Goal: Feedback & Contribution: Contribute content

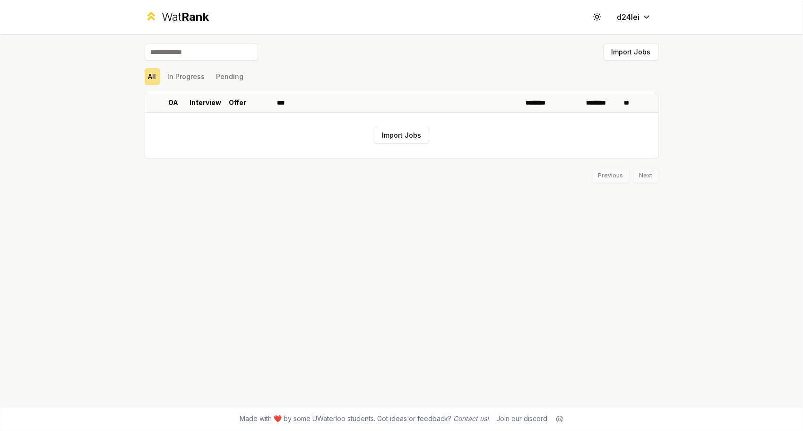
click at [228, 56] on input at bounding box center [201, 51] width 113 height 17
type input "*"
click at [197, 19] on span "Rank" at bounding box center [194, 17] width 27 height 14
click at [646, 16] on html "Wat Rank Toggle theme d24lei Import Jobs All In Progress Pending OA Interview O…" at bounding box center [401, 215] width 803 height 431
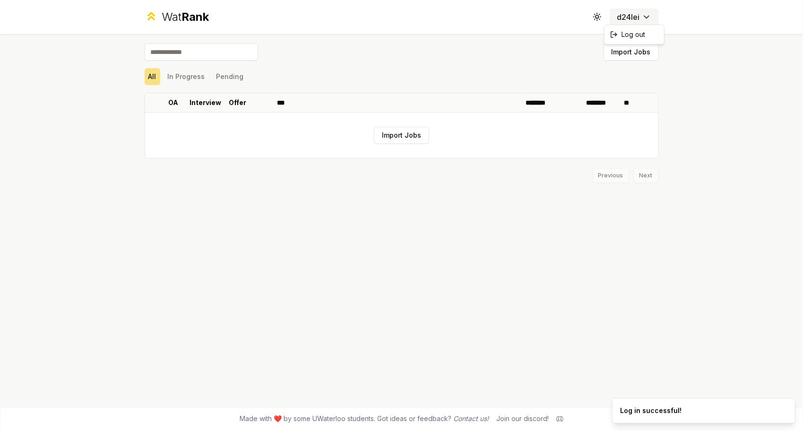
click at [646, 16] on html "Wat Rank Toggle theme d24lei Import Jobs All In Progress Pending OA Interview O…" at bounding box center [401, 215] width 803 height 431
click at [744, 101] on div "Wat Rank Toggle theme d24lei Import Jobs All In Progress Pending OA Interview O…" at bounding box center [401, 215] width 803 height 431
click at [182, 70] on button "In Progress" at bounding box center [186, 76] width 45 height 17
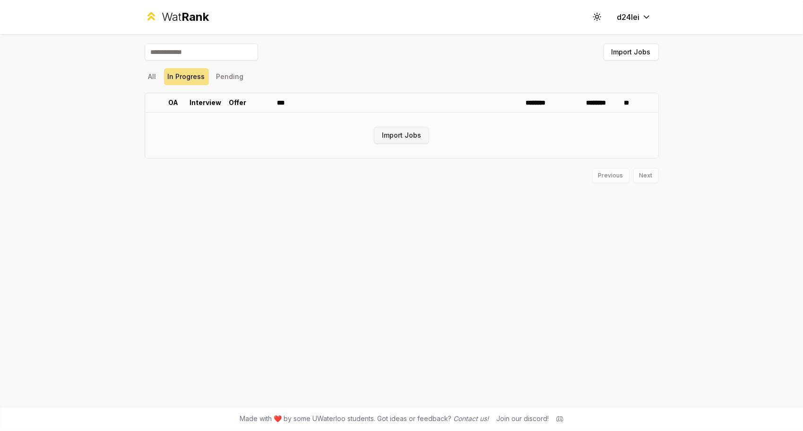
click at [398, 133] on button "Import Jobs" at bounding box center [401, 135] width 55 height 17
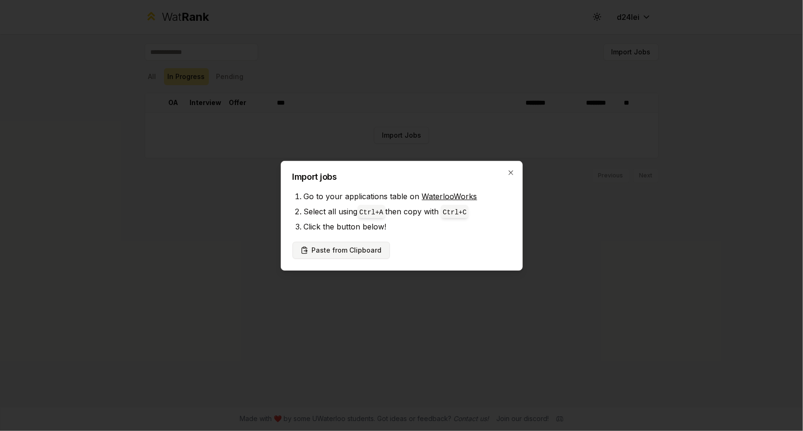
click at [357, 245] on button "Paste from Clipboard" at bounding box center [341, 249] width 97 height 17
click at [344, 254] on button "Paste from Clipboard" at bounding box center [341, 249] width 97 height 17
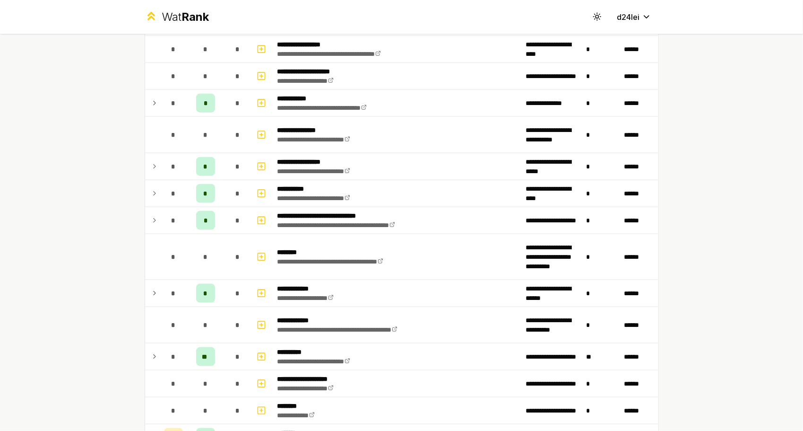
scroll to position [708, 0]
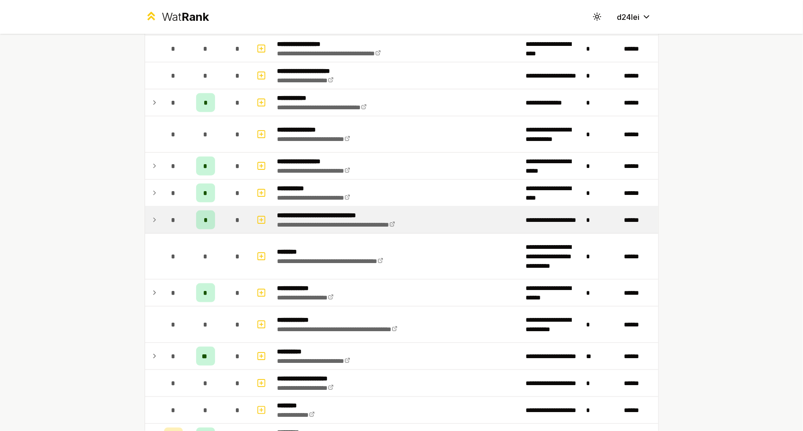
click at [204, 215] on span "*" at bounding box center [205, 219] width 3 height 9
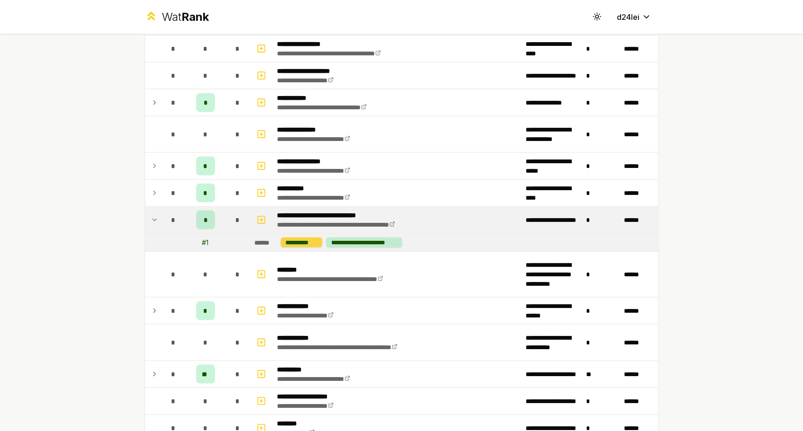
click at [304, 239] on div "**********" at bounding box center [302, 242] width 42 height 10
click at [378, 240] on div "**********" at bounding box center [364, 242] width 76 height 10
click at [382, 237] on div "**********" at bounding box center [364, 242] width 76 height 10
click at [307, 237] on div "**********" at bounding box center [302, 242] width 42 height 10
click at [304, 237] on div "**********" at bounding box center [302, 242] width 42 height 10
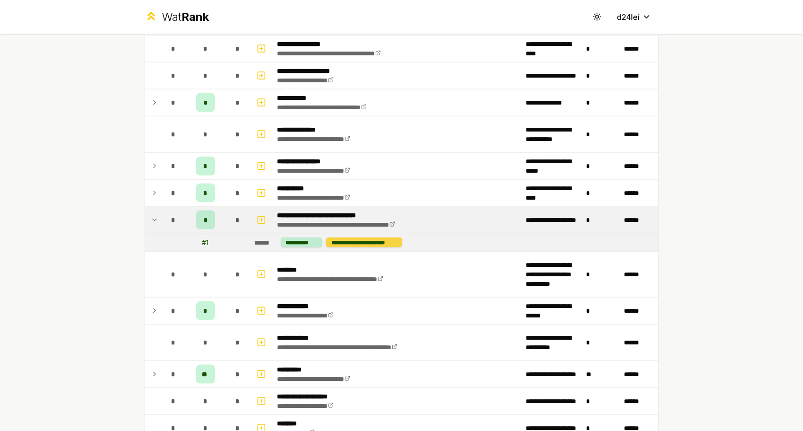
click at [337, 237] on div "**********" at bounding box center [364, 242] width 76 height 10
click at [54, 216] on div "**********" at bounding box center [401, 215] width 803 height 431
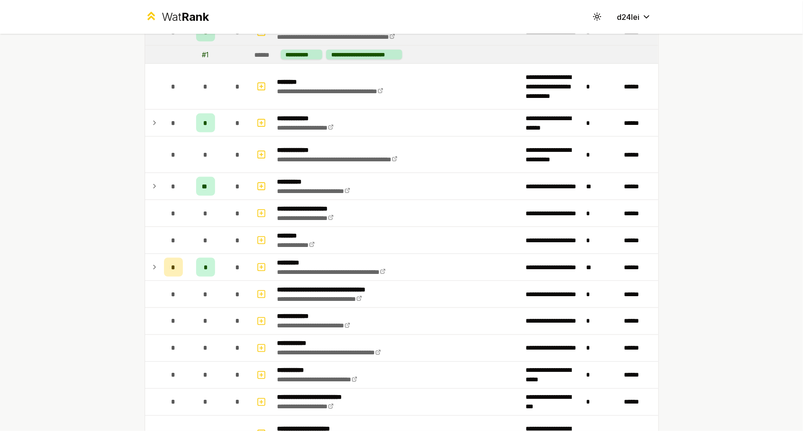
scroll to position [897, 0]
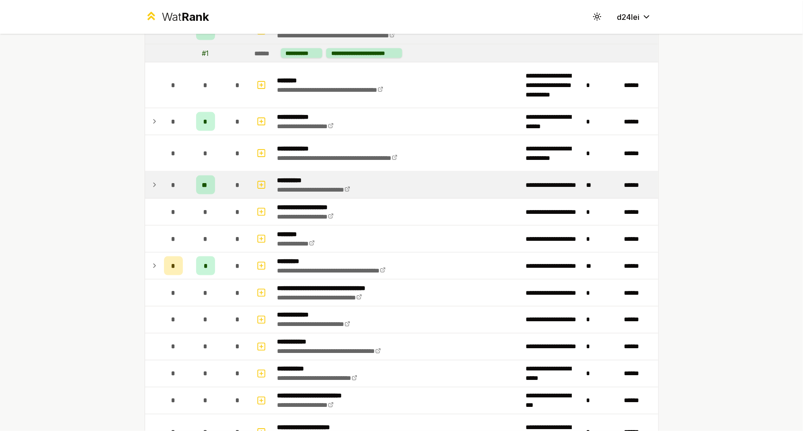
click at [208, 180] on div "**" at bounding box center [205, 184] width 19 height 19
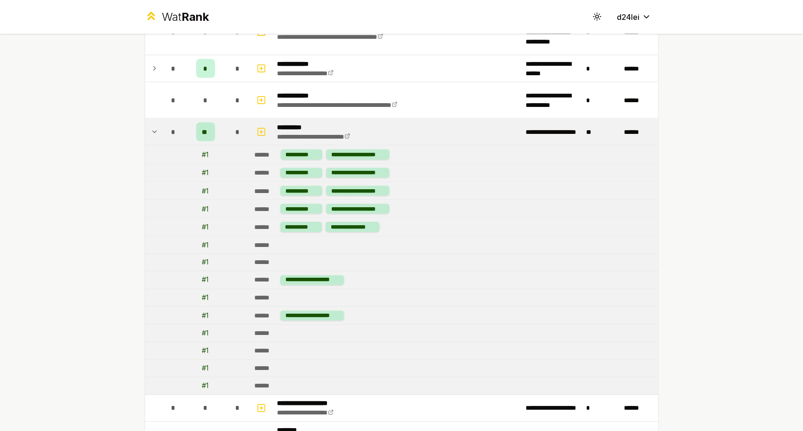
scroll to position [945, 0]
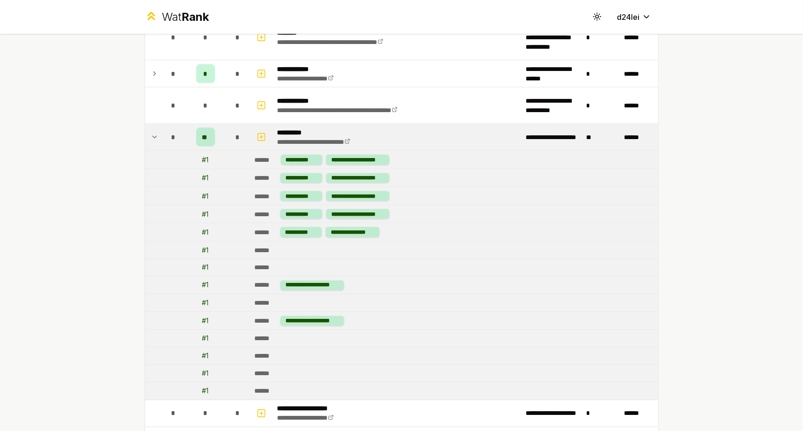
click at [207, 132] on div "**" at bounding box center [205, 137] width 19 height 19
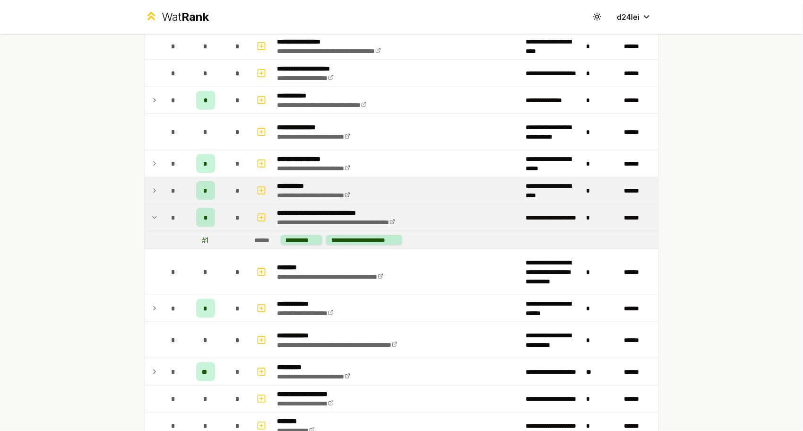
scroll to position [709, 0]
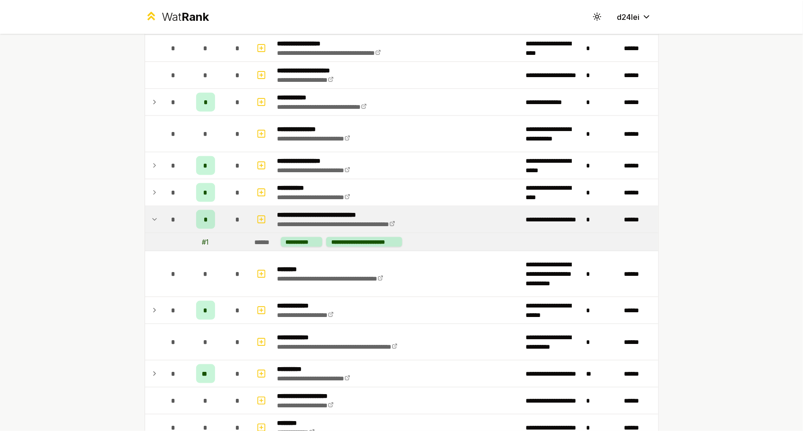
click at [230, 213] on div "*" at bounding box center [237, 219] width 19 height 19
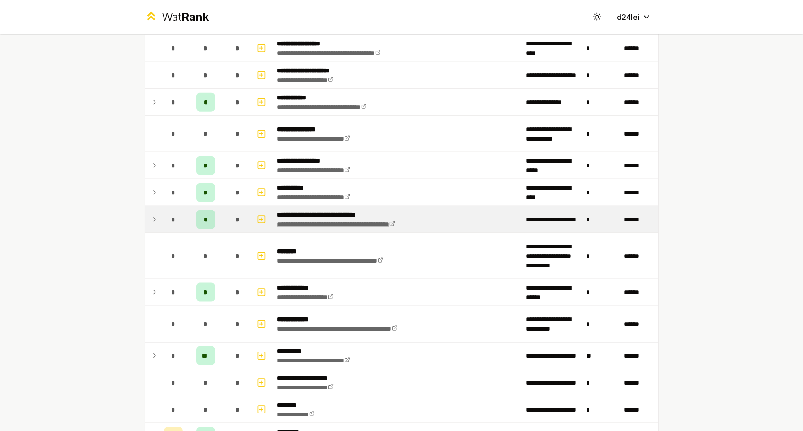
click at [395, 221] on icon at bounding box center [392, 224] width 6 height 6
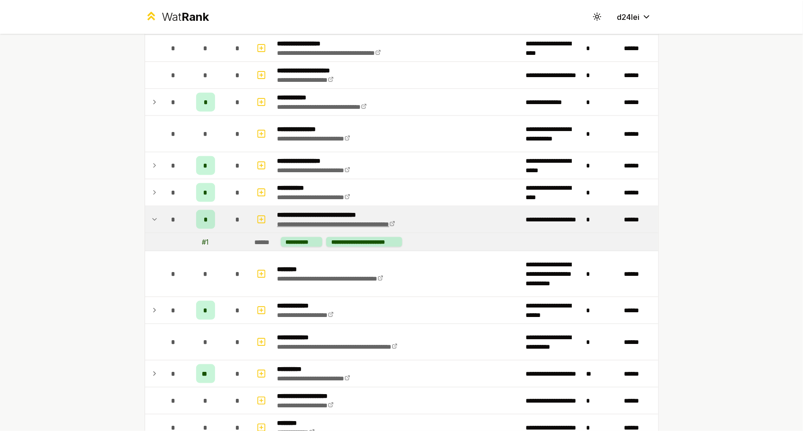
click at [395, 221] on link "**********" at bounding box center [336, 224] width 118 height 7
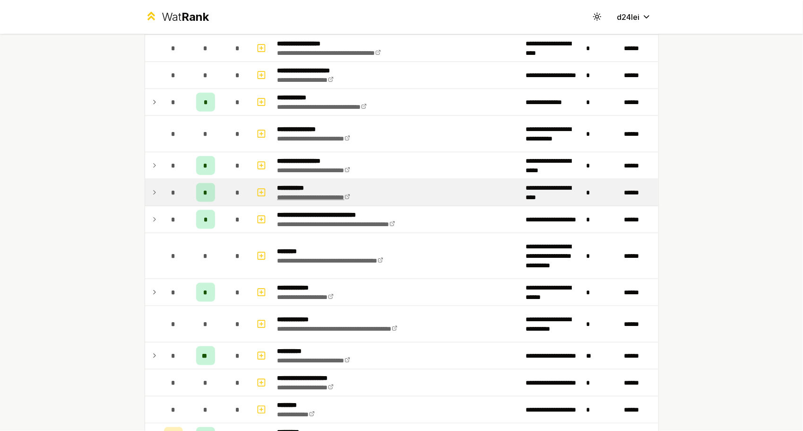
click at [313, 195] on link "**********" at bounding box center [313, 197] width 73 height 7
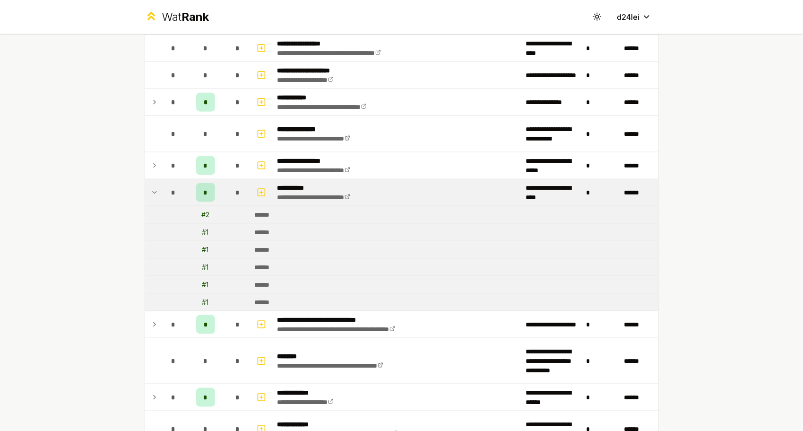
click at [732, 211] on div "**********" at bounding box center [401, 215] width 803 height 431
click at [217, 186] on td "*" at bounding box center [206, 192] width 38 height 26
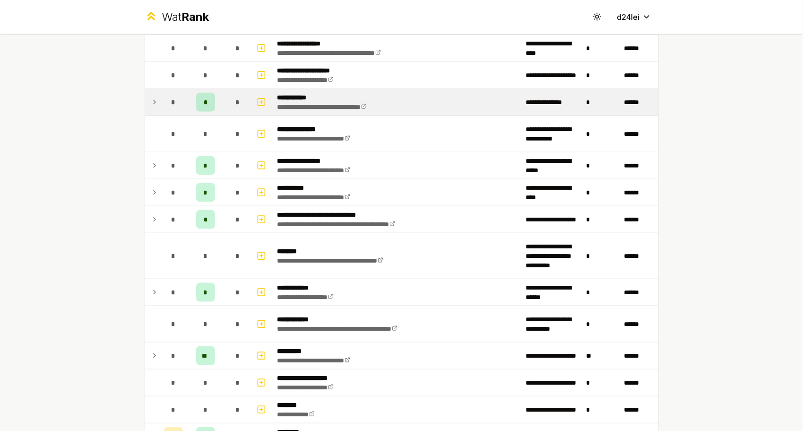
click at [224, 104] on td "*" at bounding box center [237, 102] width 26 height 26
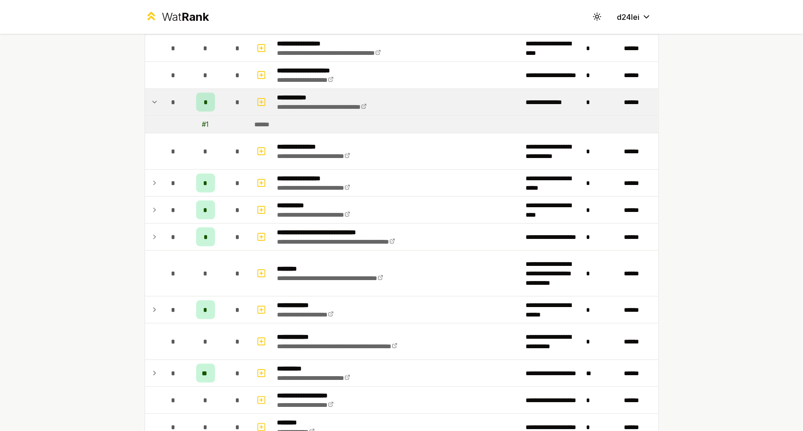
click at [202, 122] on div "# 1" at bounding box center [205, 124] width 7 height 9
click at [211, 104] on div "*" at bounding box center [205, 102] width 19 height 19
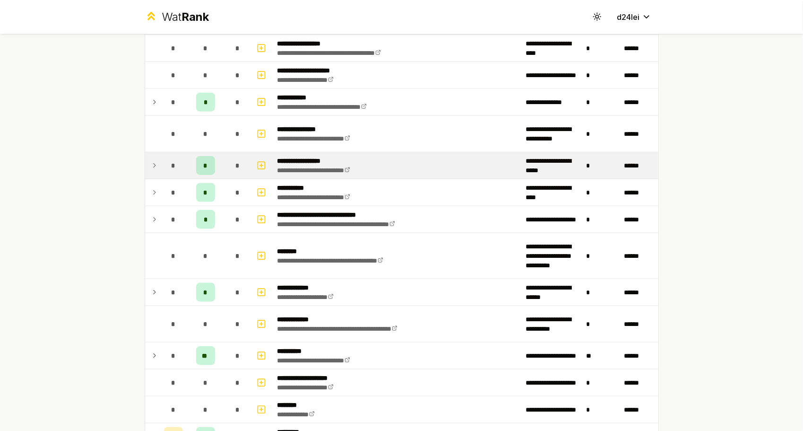
click at [224, 167] on td "*" at bounding box center [237, 165] width 26 height 26
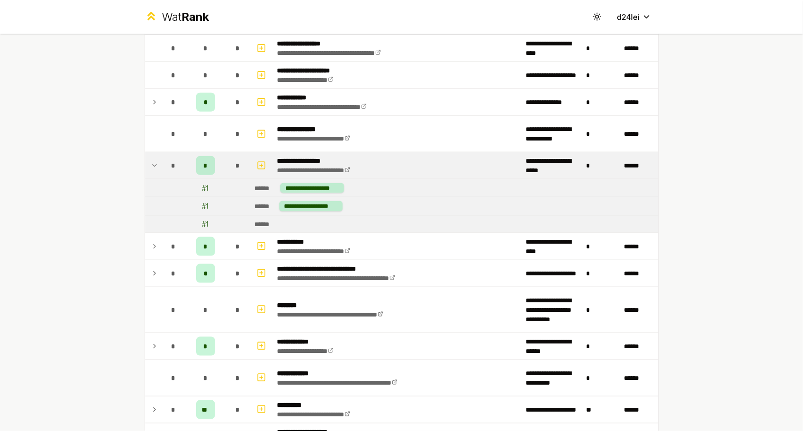
click at [224, 166] on td "*" at bounding box center [237, 165] width 26 height 26
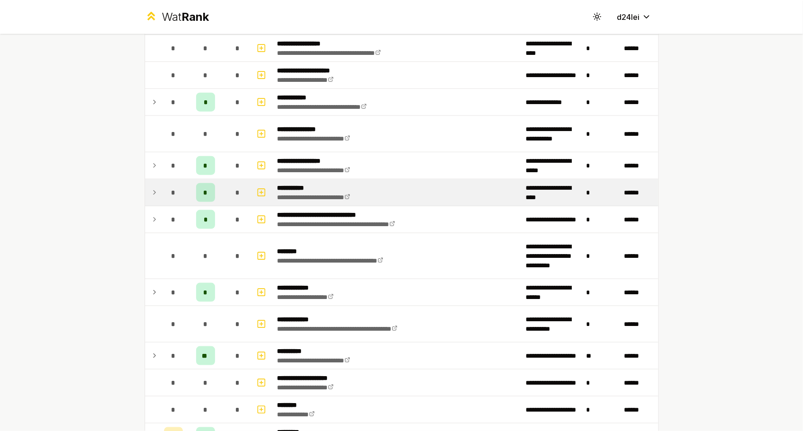
click at [218, 190] on td "*" at bounding box center [206, 192] width 38 height 26
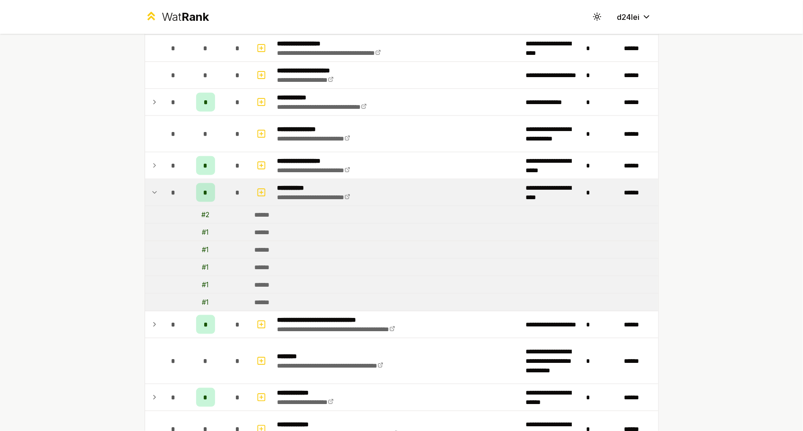
click at [218, 190] on td "*" at bounding box center [206, 192] width 38 height 26
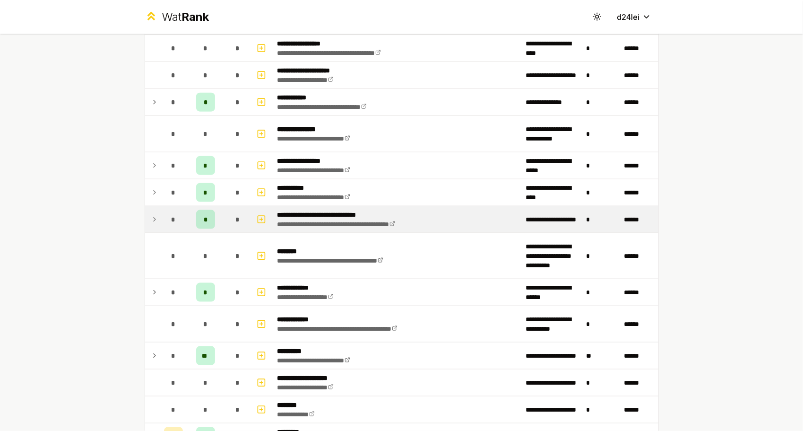
click at [219, 212] on td "*" at bounding box center [206, 219] width 38 height 26
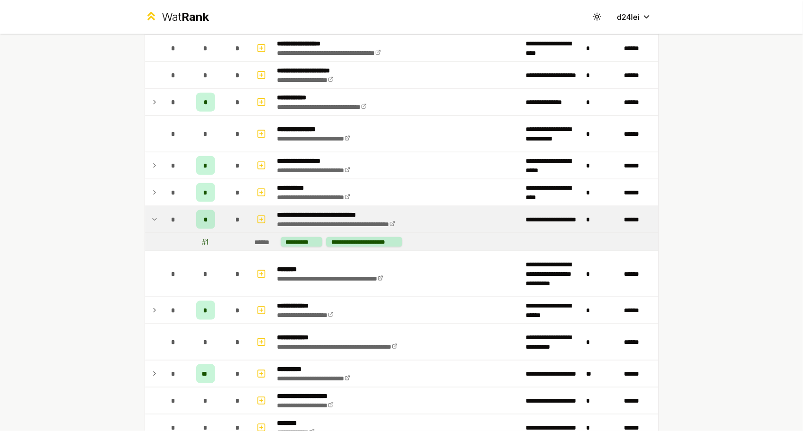
click at [219, 211] on td "*" at bounding box center [206, 219] width 38 height 26
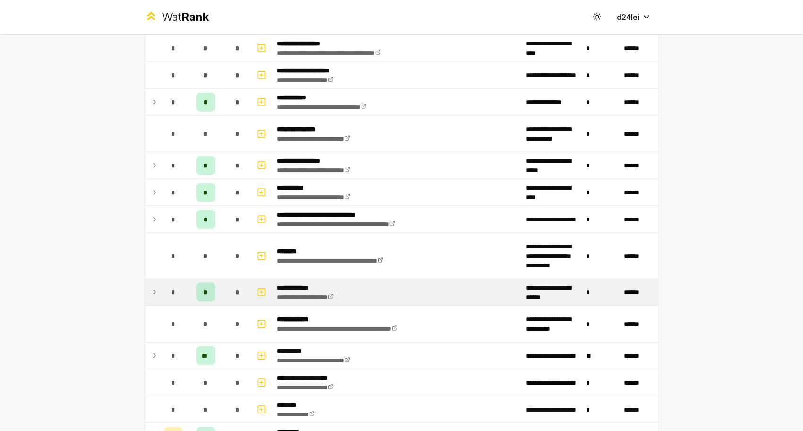
click at [224, 289] on td "*" at bounding box center [237, 292] width 26 height 26
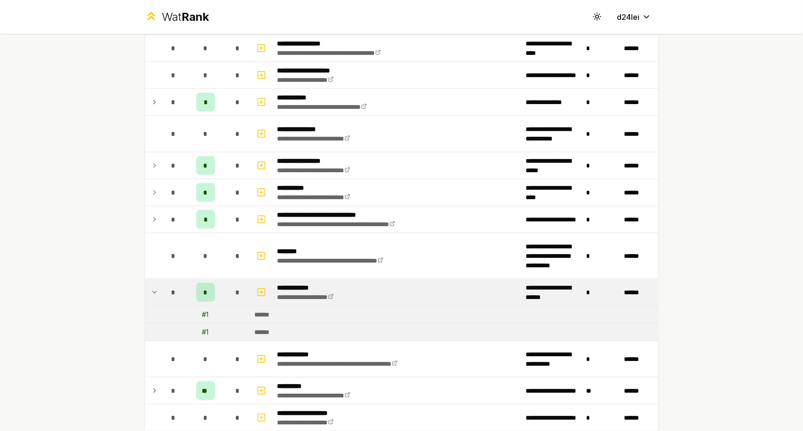
click at [224, 289] on td "*" at bounding box center [237, 292] width 26 height 26
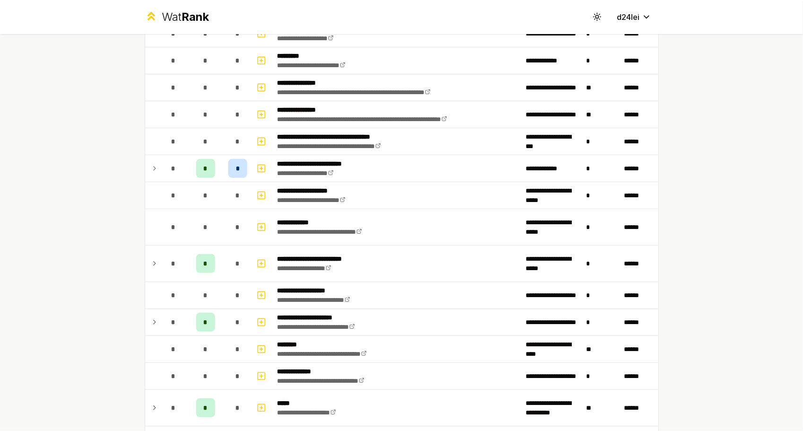
scroll to position [0, 0]
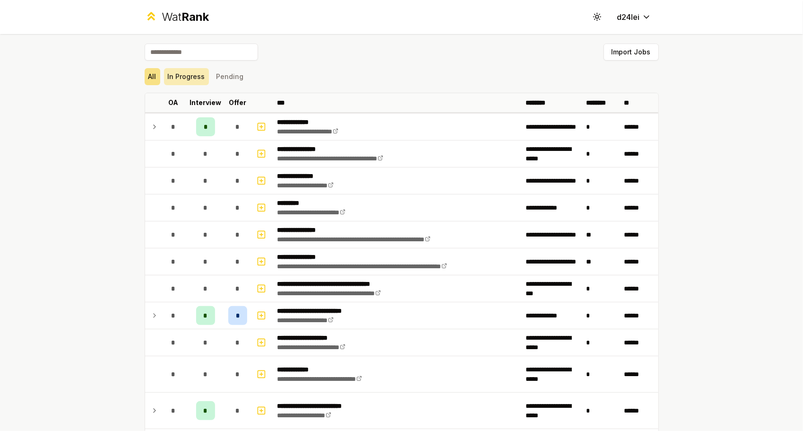
click at [193, 76] on button "In Progress" at bounding box center [186, 76] width 45 height 17
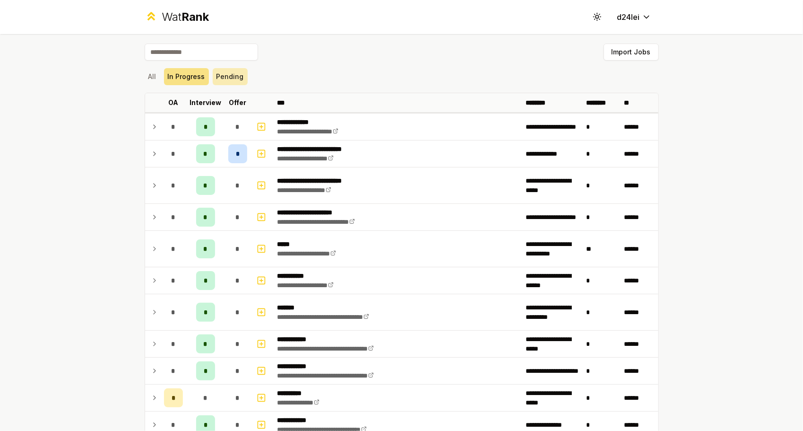
click at [235, 76] on button "Pending" at bounding box center [230, 76] width 35 height 17
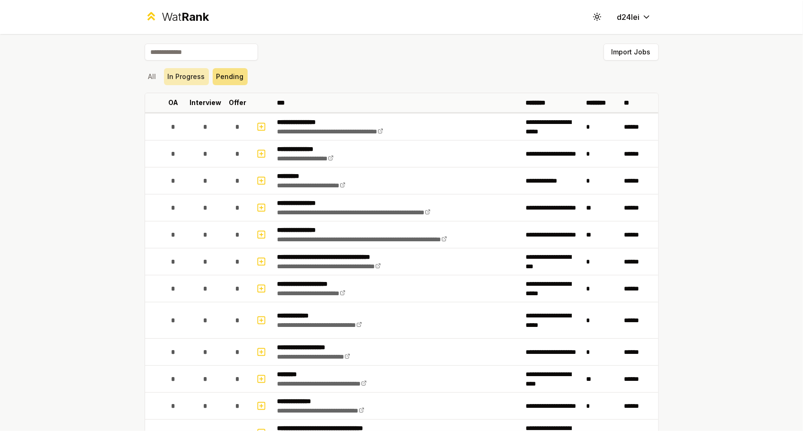
click at [186, 78] on button "In Progress" at bounding box center [186, 76] width 45 height 17
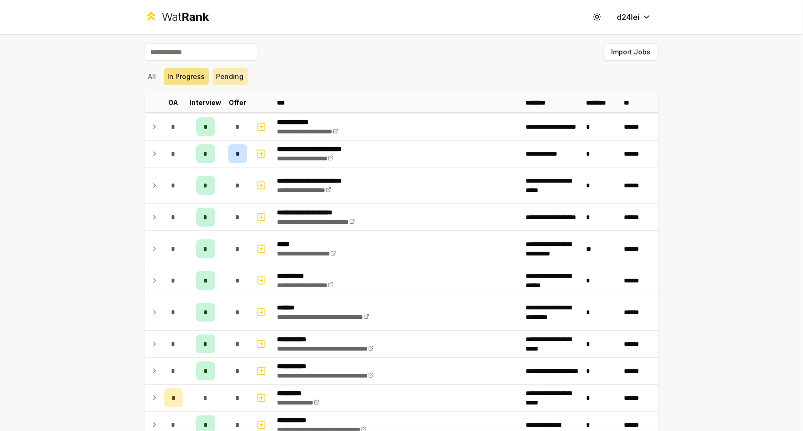
click at [233, 76] on button "Pending" at bounding box center [230, 76] width 35 height 17
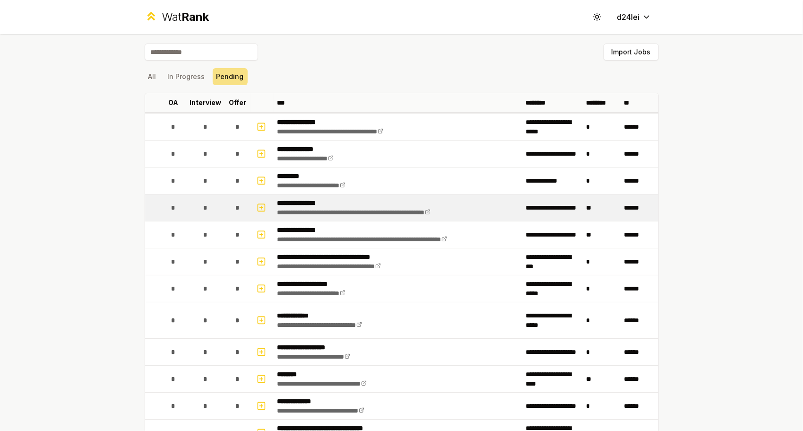
click at [239, 210] on div "*" at bounding box center [237, 207] width 19 height 19
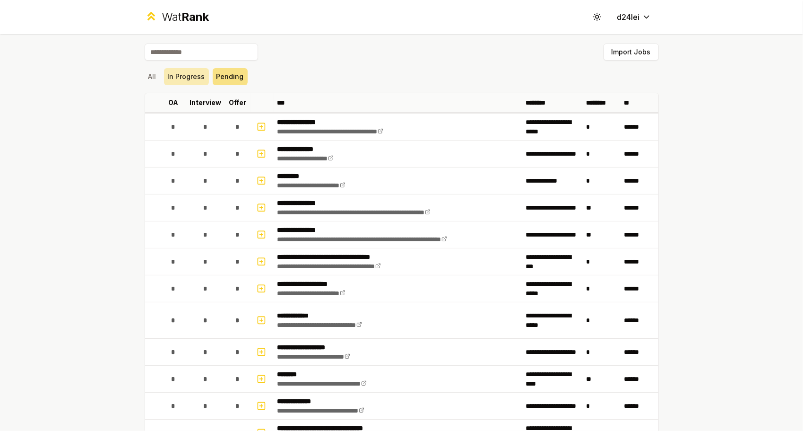
click at [191, 80] on button "In Progress" at bounding box center [186, 76] width 45 height 17
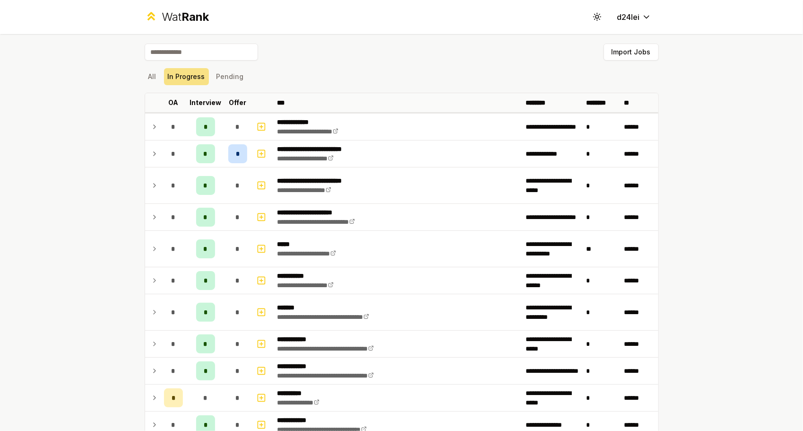
click at [124, 75] on div "**********" at bounding box center [401, 215] width 803 height 431
click at [138, 78] on div "**********" at bounding box center [401, 334] width 544 height 600
click at [150, 82] on button "All" at bounding box center [153, 76] width 16 height 17
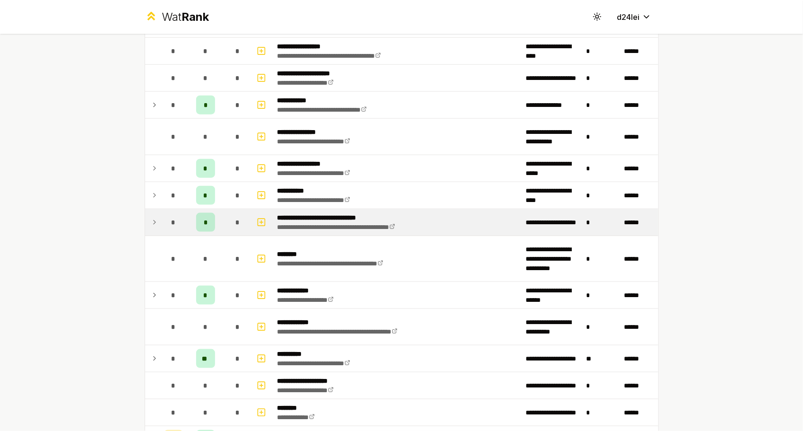
scroll to position [707, 0]
click at [261, 220] on icon "button" at bounding box center [261, 221] width 0 height 3
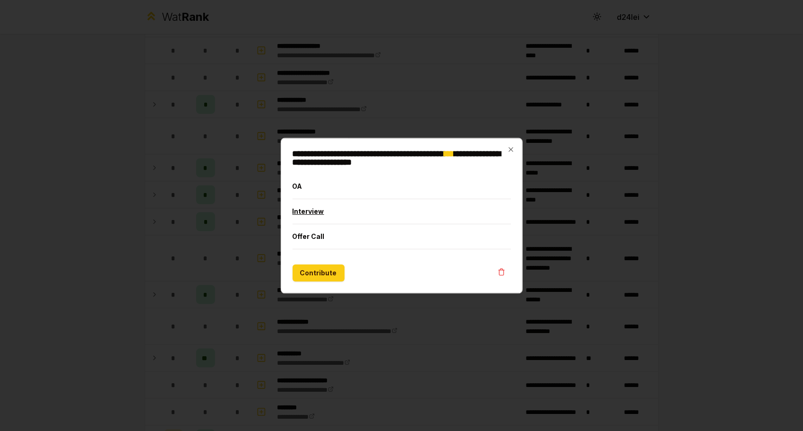
click at [305, 209] on button "Interview" at bounding box center [402, 211] width 219 height 25
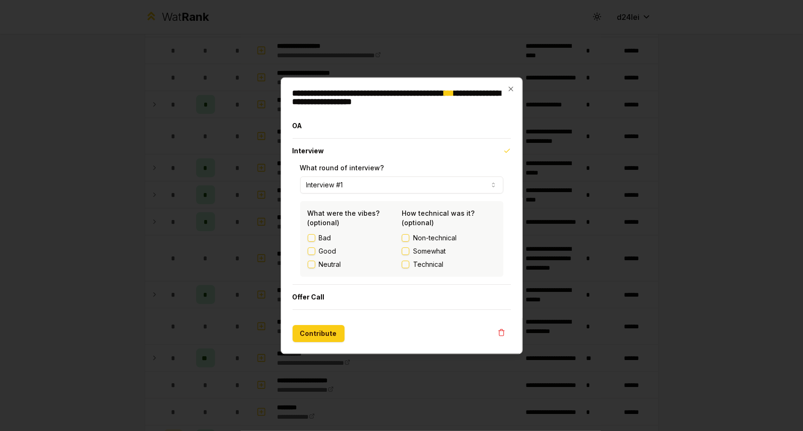
click at [333, 263] on label "Neutral" at bounding box center [330, 263] width 22 height 9
click at [315, 263] on button "Neutral" at bounding box center [312, 264] width 8 height 8
click at [326, 250] on label "Good" at bounding box center [327, 250] width 17 height 9
click at [315, 250] on button "Good" at bounding box center [312, 251] width 8 height 8
click at [437, 251] on span "Somewhat" at bounding box center [429, 250] width 33 height 9
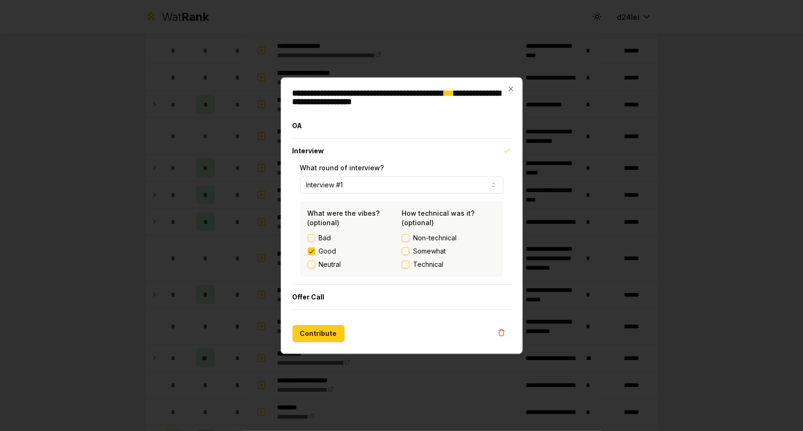
click at [409, 251] on button "Somewhat" at bounding box center [406, 251] width 8 height 8
click at [328, 328] on button "Contribute" at bounding box center [319, 333] width 52 height 17
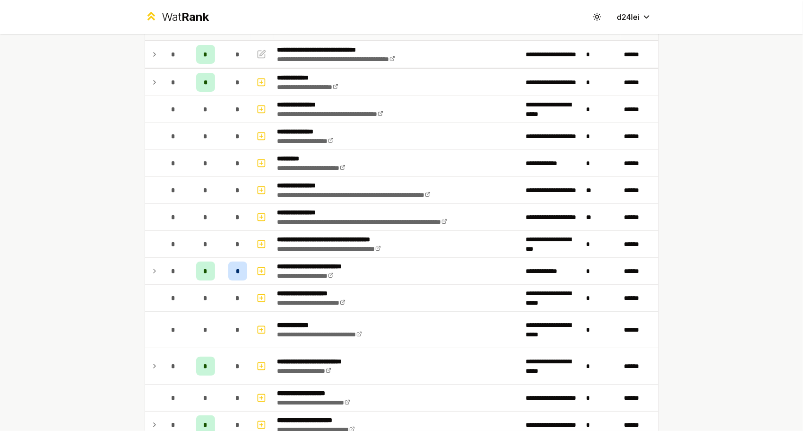
scroll to position [0, 0]
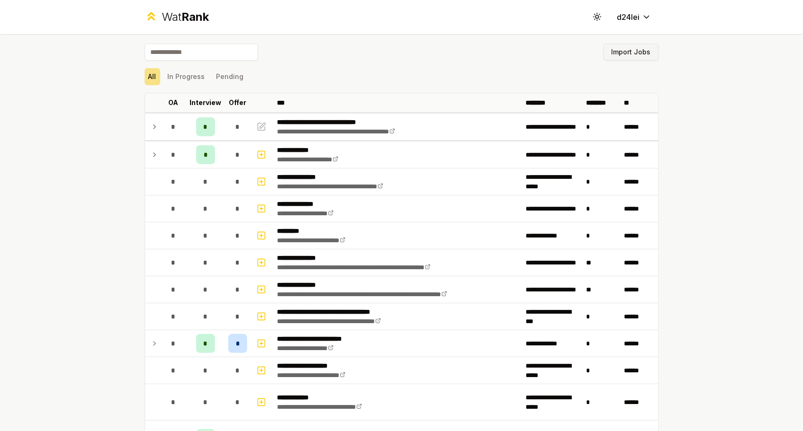
click at [635, 55] on button "Import Jobs" at bounding box center [631, 51] width 55 height 17
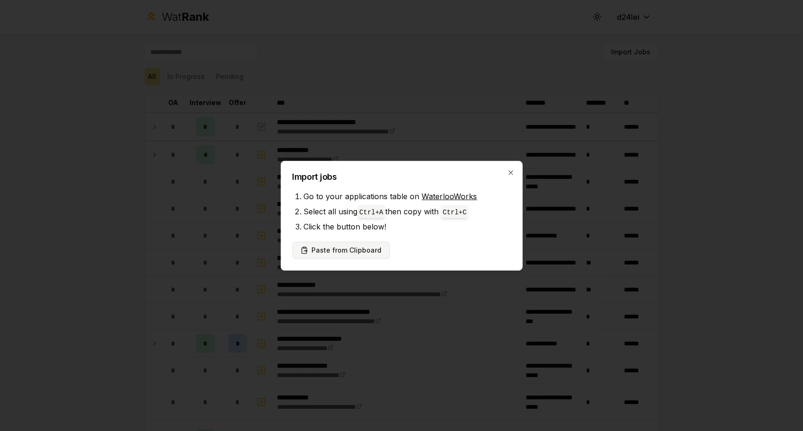
click at [355, 252] on button "Paste from Clipboard" at bounding box center [341, 249] width 97 height 17
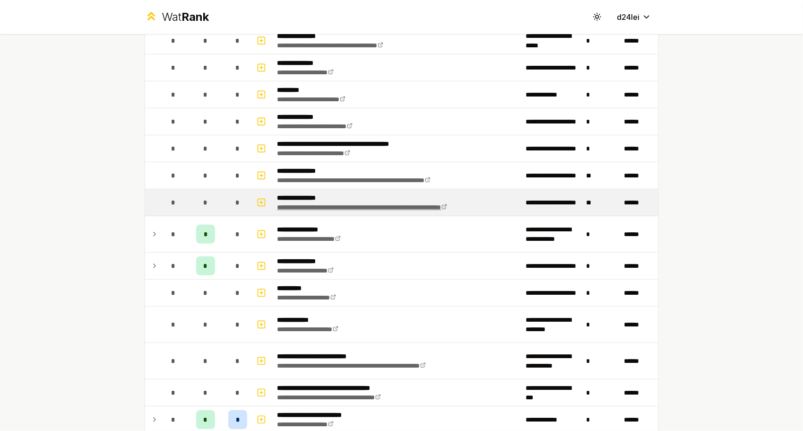
scroll to position [141, 0]
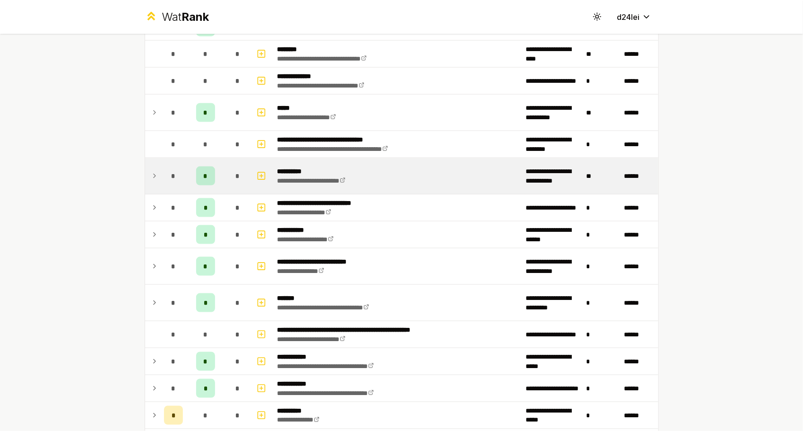
click at [203, 171] on span "*" at bounding box center [205, 175] width 4 height 9
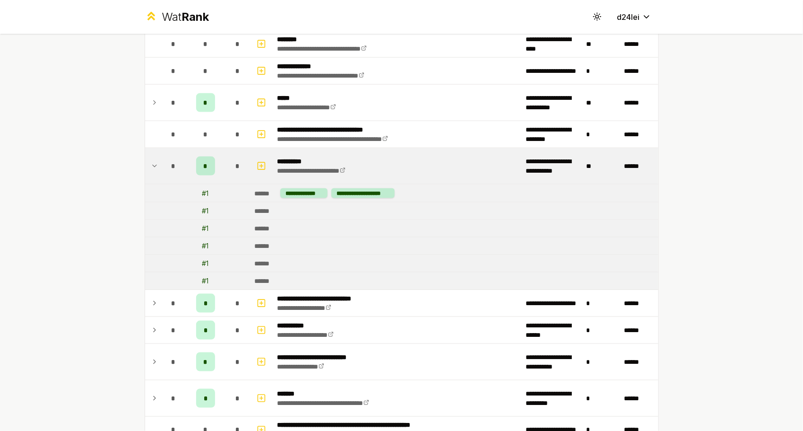
click at [201, 168] on div "*" at bounding box center [205, 165] width 19 height 19
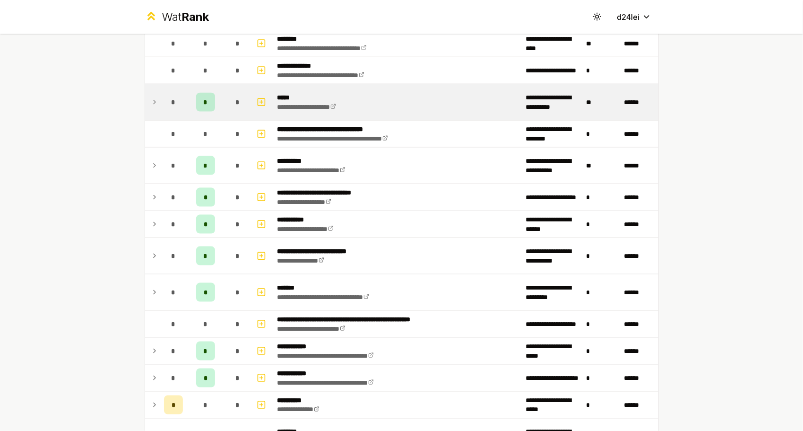
click at [203, 99] on span "*" at bounding box center [205, 101] width 4 height 9
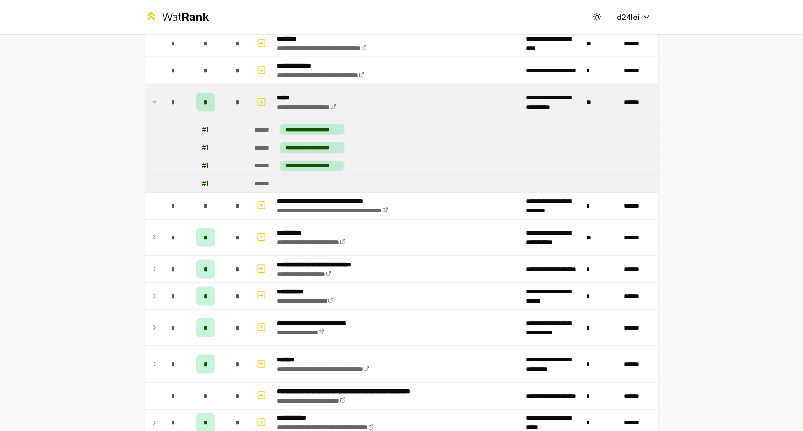
click at [203, 99] on span "*" at bounding box center [205, 101] width 4 height 9
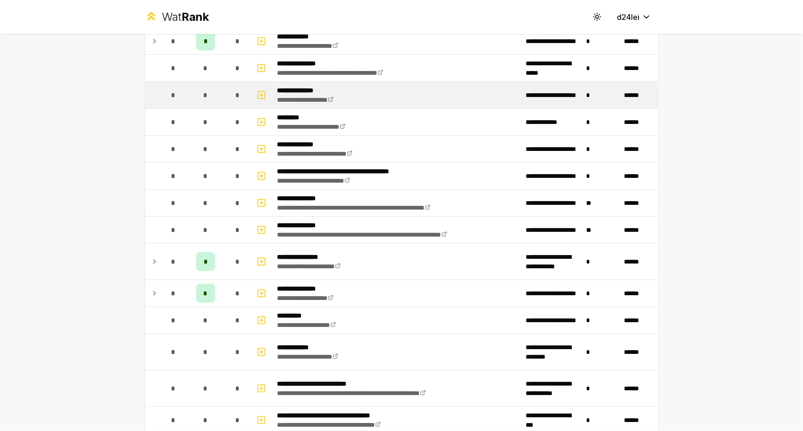
scroll to position [0, 0]
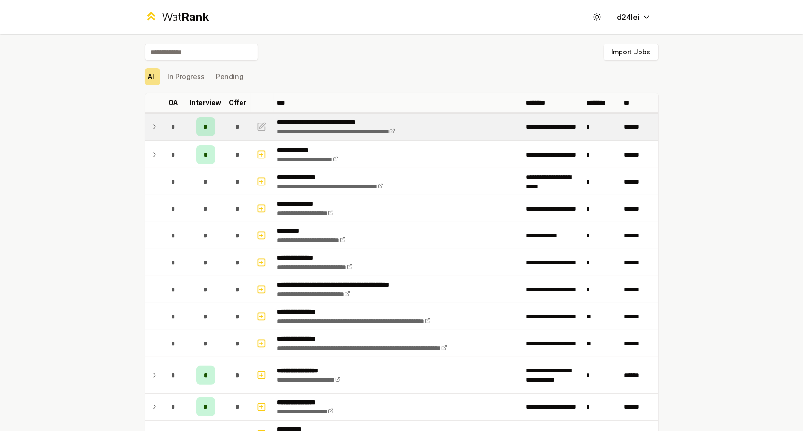
click at [203, 125] on span "*" at bounding box center [205, 126] width 4 height 9
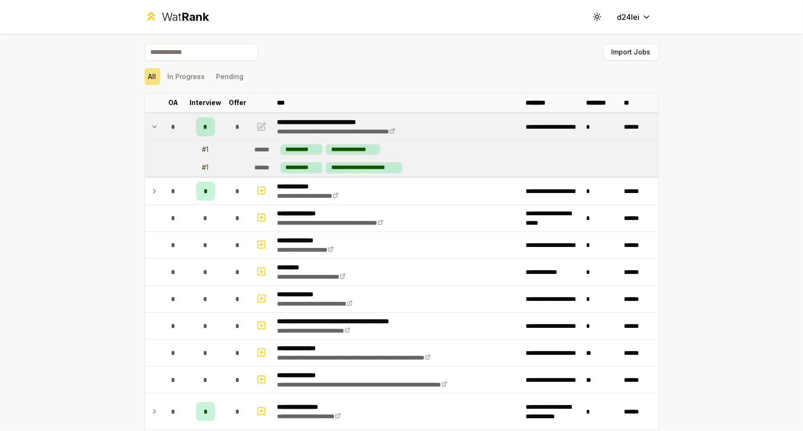
click at [197, 149] on td "# 1" at bounding box center [206, 148] width 38 height 17
click at [202, 149] on div "# 1" at bounding box center [205, 149] width 7 height 9
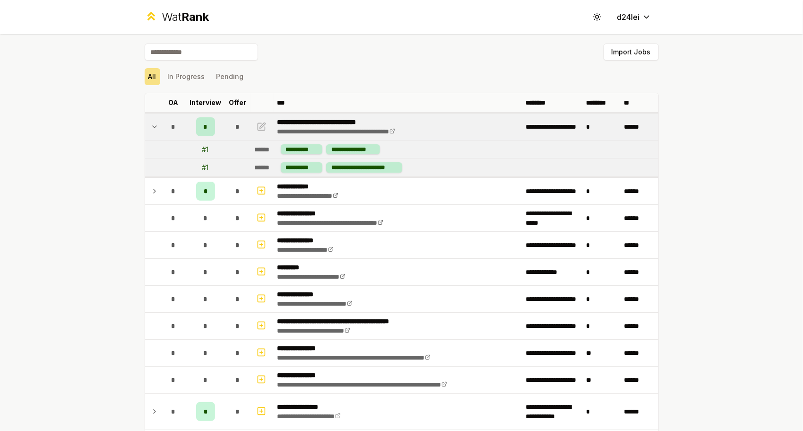
click at [197, 122] on div "*" at bounding box center [205, 126] width 19 height 19
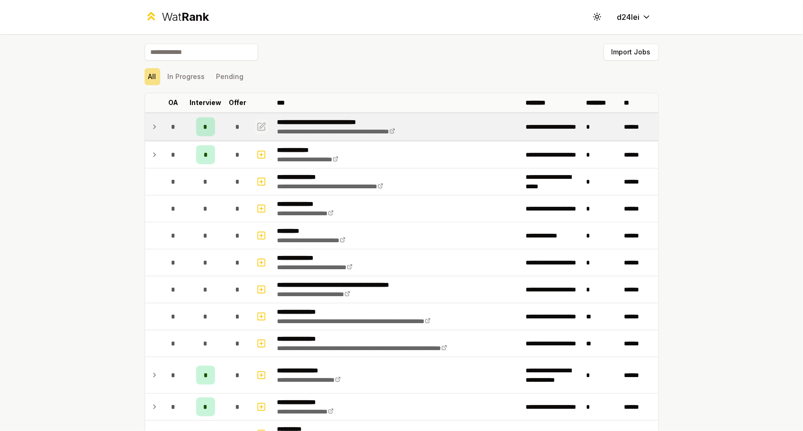
click at [259, 123] on icon "button" at bounding box center [261, 126] width 9 height 11
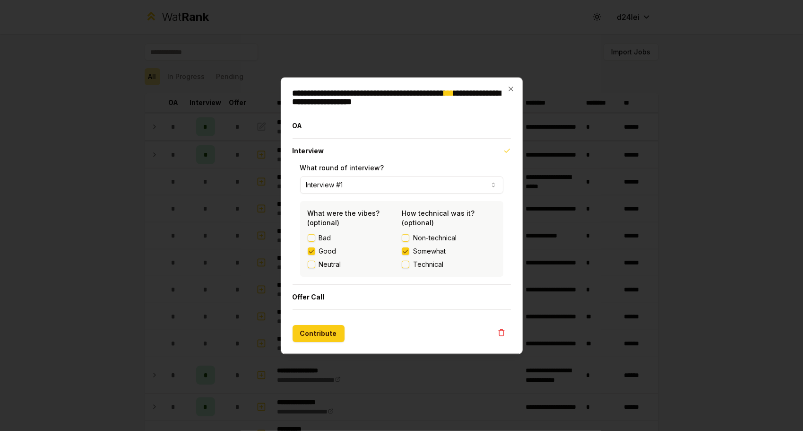
click at [419, 183] on button "Interview #1" at bounding box center [402, 184] width 204 height 17
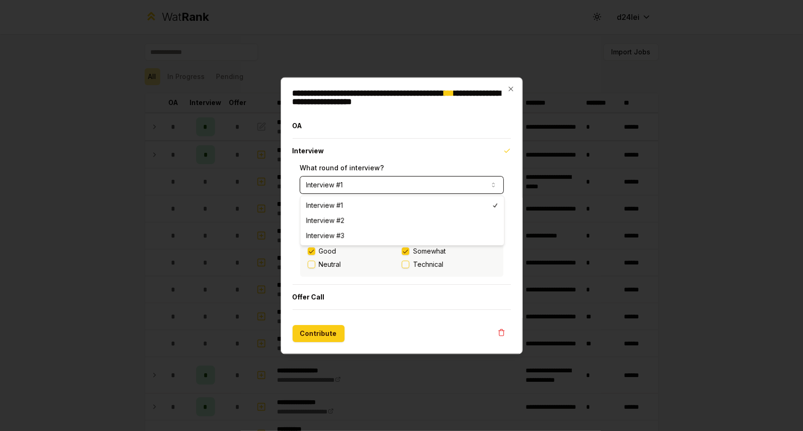
click at [419, 183] on button "Interview #1" at bounding box center [402, 184] width 204 height 17
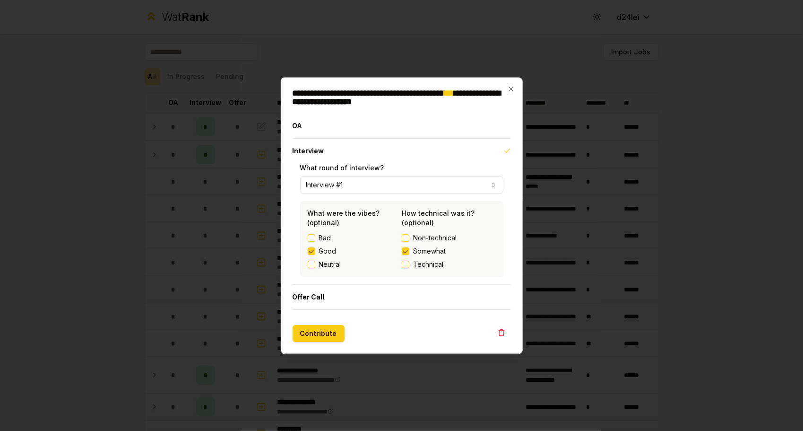
click at [503, 86] on div "**********" at bounding box center [402, 215] width 242 height 276
click at [503, 88] on div "**********" at bounding box center [402, 215] width 242 height 276
click at [328, 331] on button "Contribute" at bounding box center [319, 333] width 52 height 17
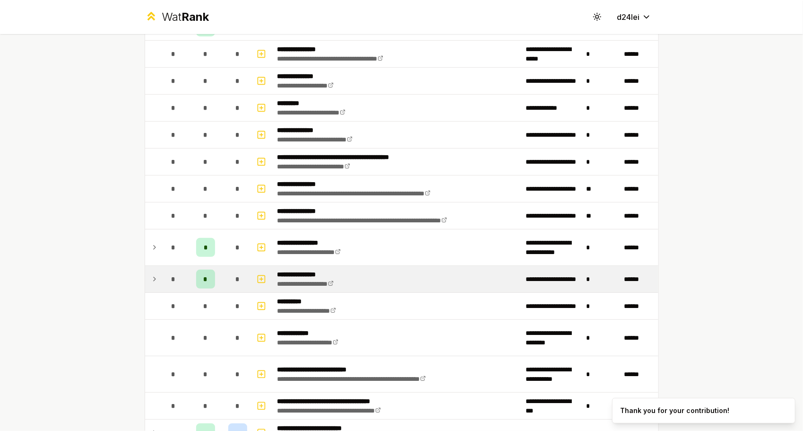
click at [208, 279] on div "*" at bounding box center [205, 278] width 19 height 19
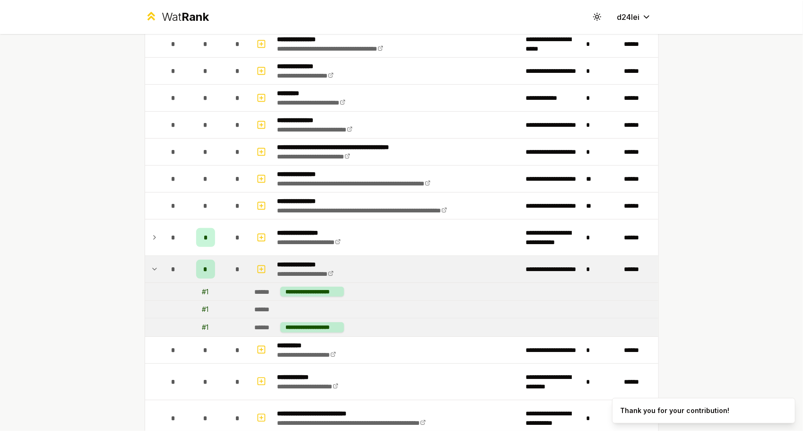
click at [205, 267] on div "*" at bounding box center [205, 268] width 19 height 19
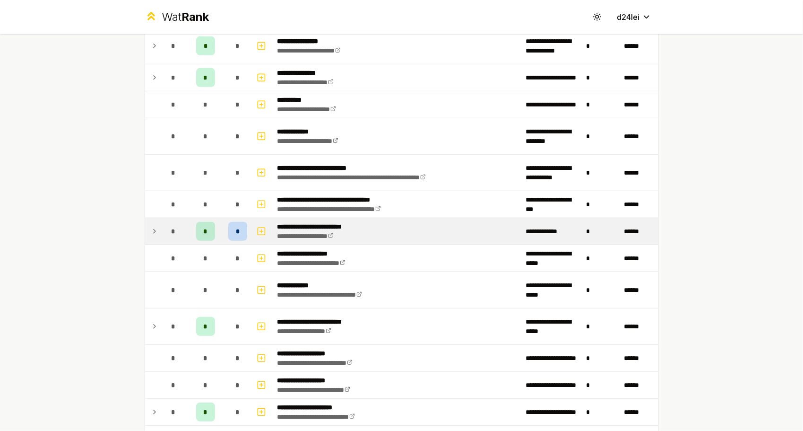
click at [199, 223] on div "*" at bounding box center [205, 231] width 19 height 19
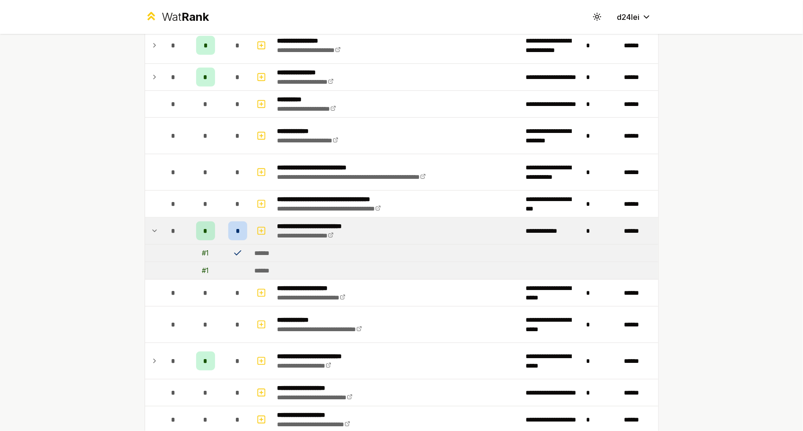
scroll to position [330, 0]
click at [199, 223] on div "*" at bounding box center [205, 230] width 19 height 19
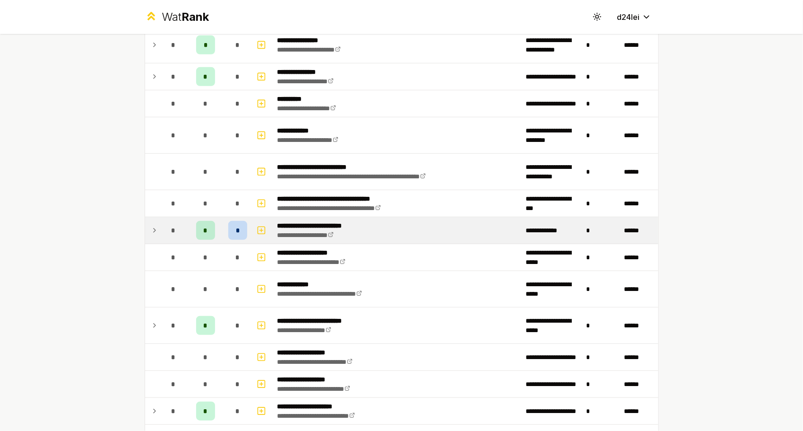
click at [215, 226] on td "*" at bounding box center [206, 230] width 38 height 26
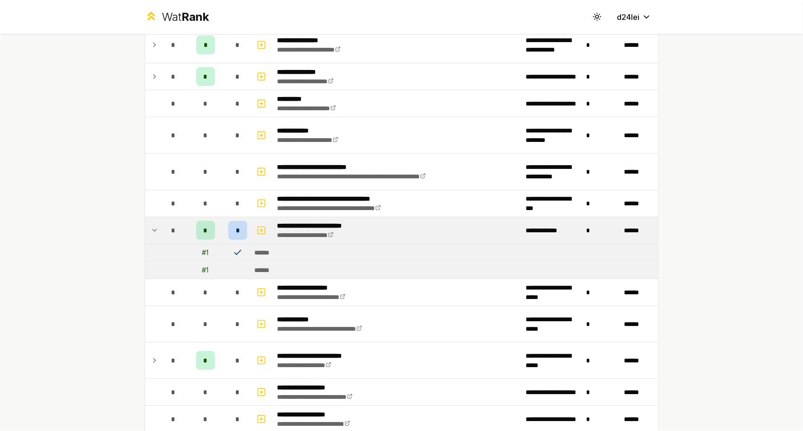
click at [235, 250] on icon at bounding box center [237, 252] width 6 height 4
click at [196, 225] on div "*" at bounding box center [205, 230] width 19 height 19
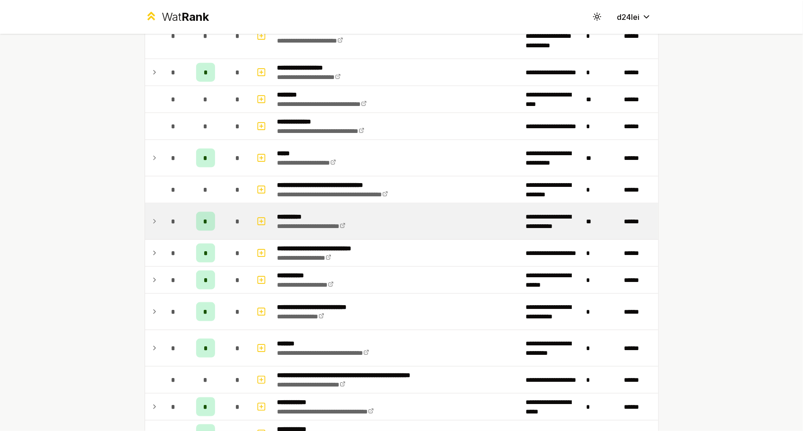
click at [203, 218] on span "*" at bounding box center [205, 220] width 4 height 9
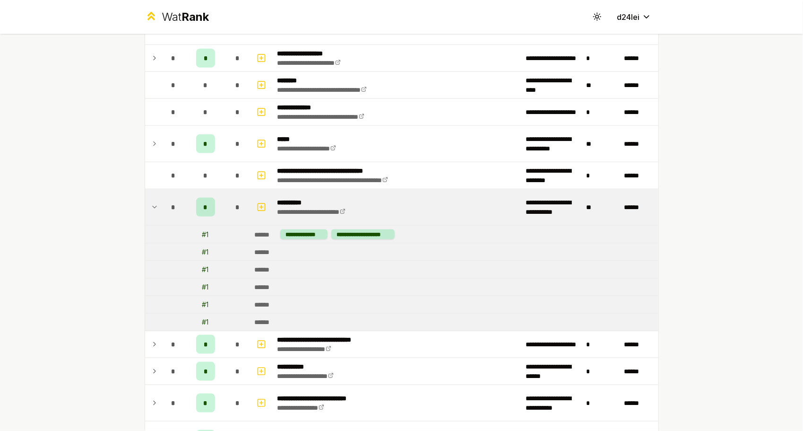
scroll to position [755, 0]
click at [198, 201] on div "*" at bounding box center [205, 207] width 19 height 19
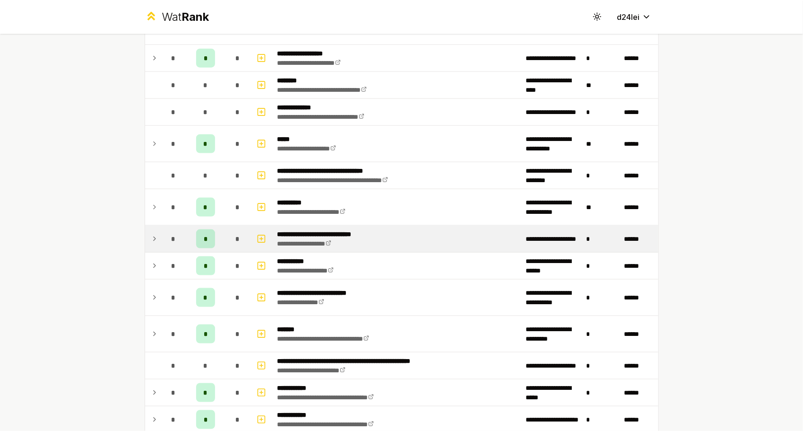
click at [197, 234] on div "*" at bounding box center [205, 238] width 19 height 19
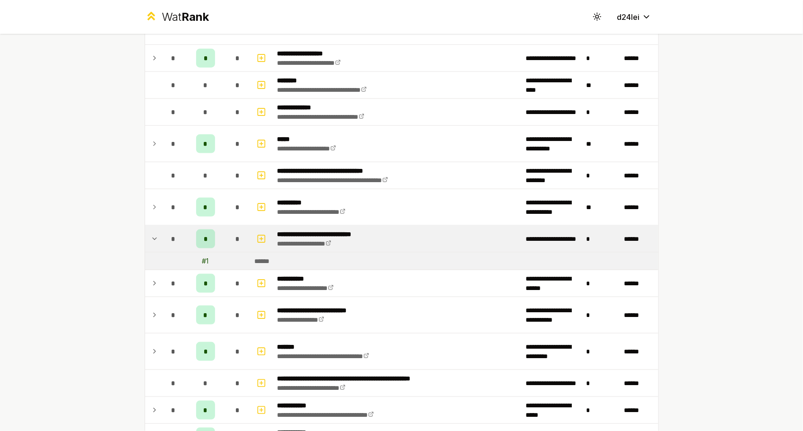
click at [196, 231] on div "*" at bounding box center [205, 238] width 19 height 19
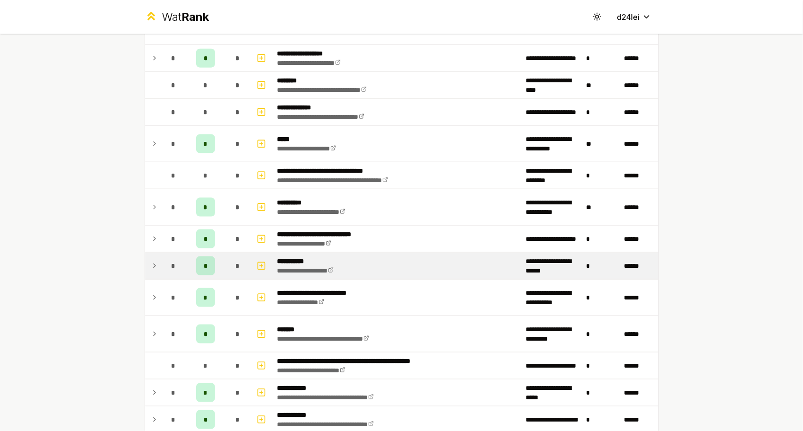
click at [204, 260] on div "*" at bounding box center [205, 265] width 19 height 19
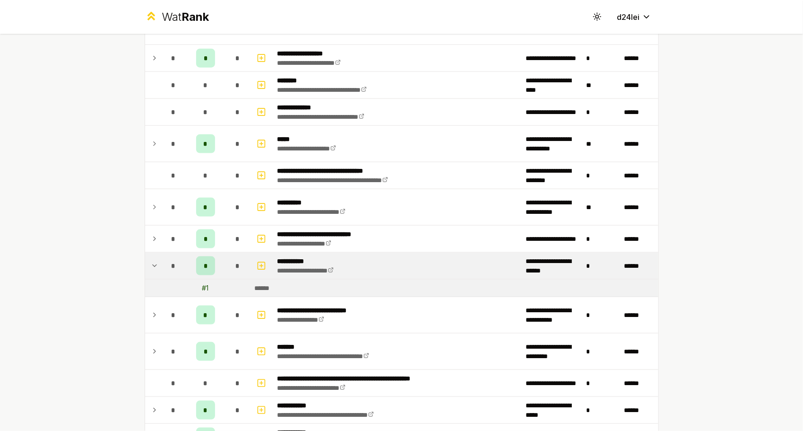
click at [204, 261] on span "*" at bounding box center [205, 265] width 3 height 9
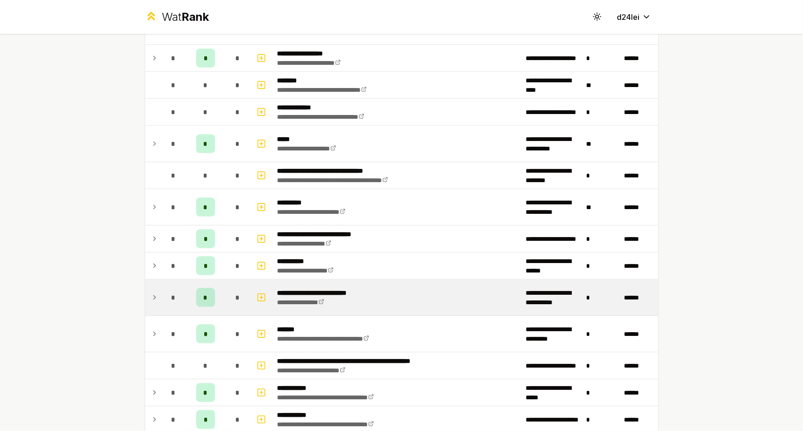
click at [204, 282] on td "*" at bounding box center [206, 297] width 38 height 36
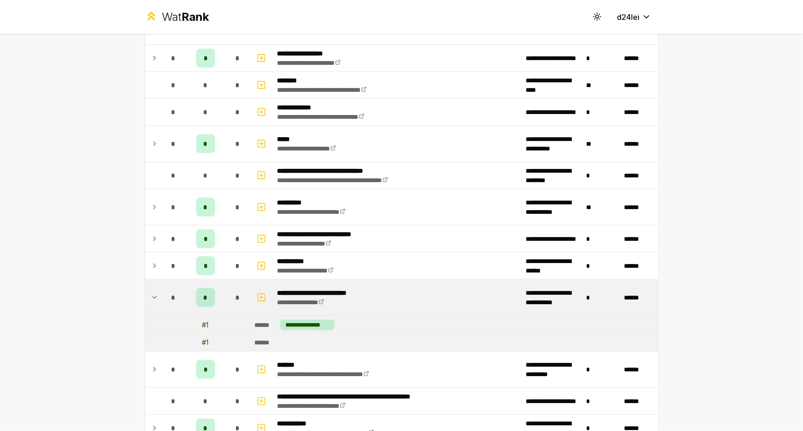
click at [204, 288] on div "*" at bounding box center [205, 297] width 19 height 19
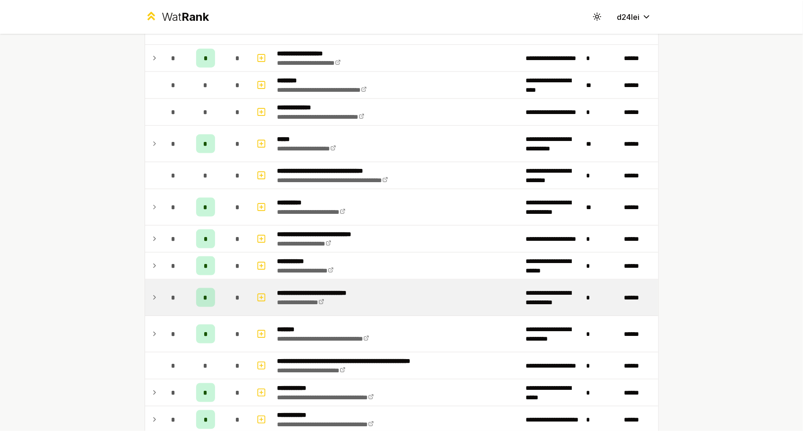
click at [203, 288] on div "*" at bounding box center [205, 297] width 19 height 19
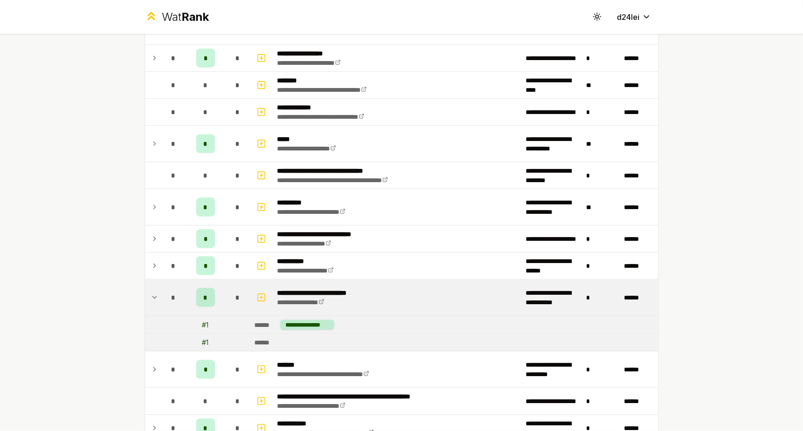
click at [203, 288] on div "*" at bounding box center [205, 297] width 19 height 19
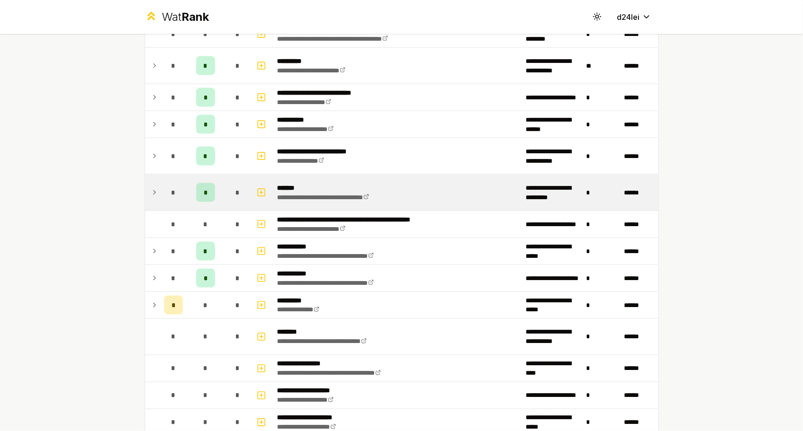
click at [204, 188] on span "*" at bounding box center [205, 192] width 3 height 9
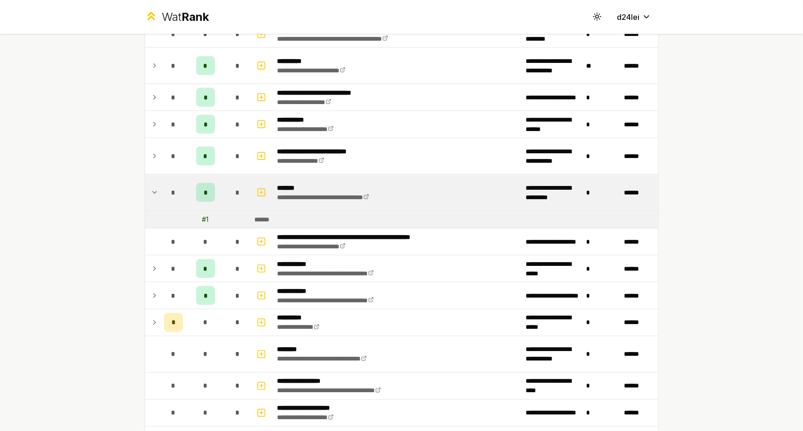
scroll to position [897, 0]
click at [204, 187] on span "*" at bounding box center [205, 191] width 3 height 9
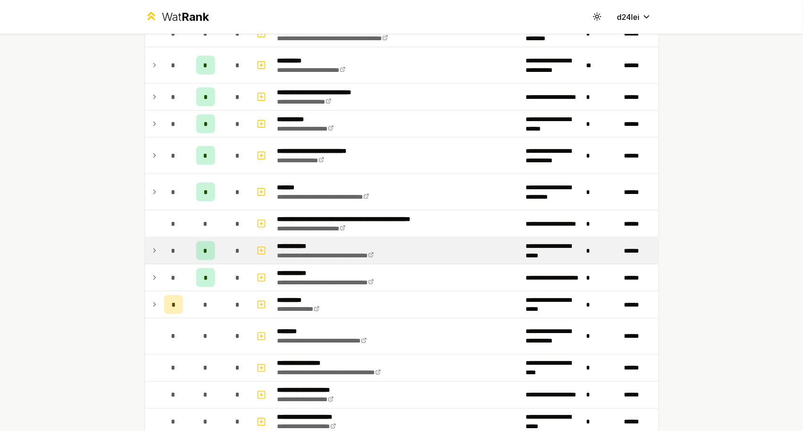
click at [200, 241] on div "*" at bounding box center [205, 250] width 19 height 19
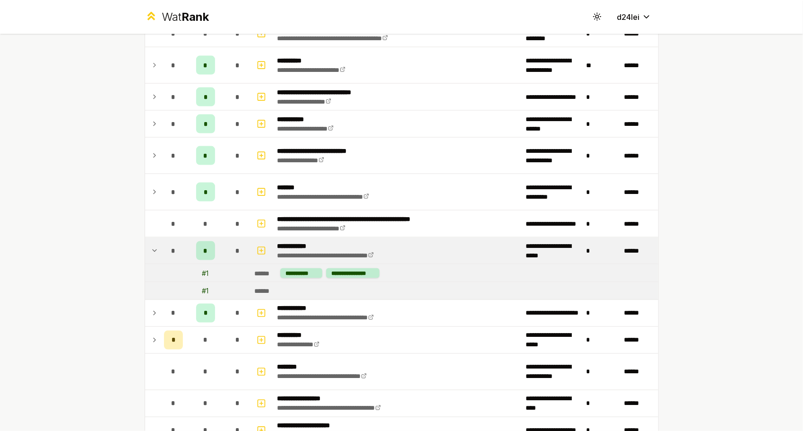
click at [200, 241] on div "*" at bounding box center [205, 250] width 19 height 19
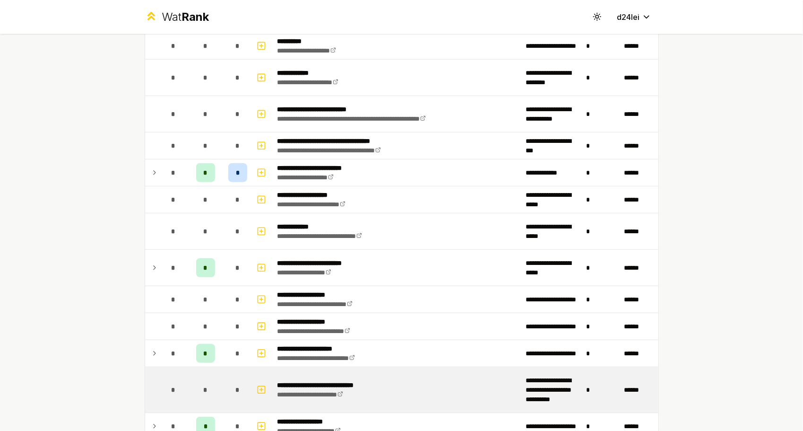
scroll to position [0, 0]
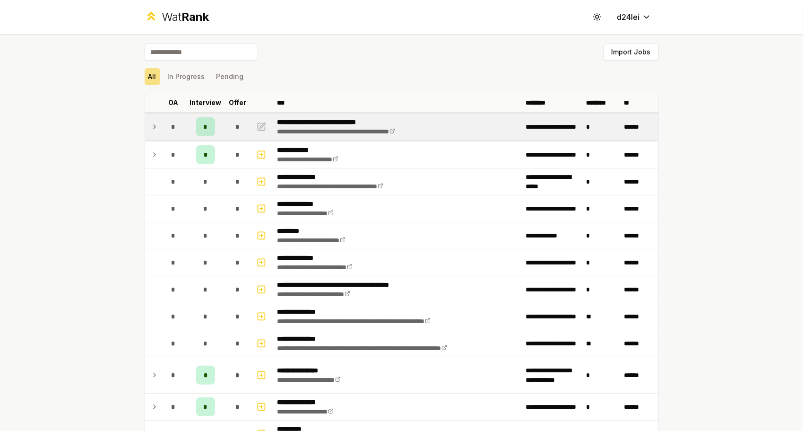
click at [205, 124] on div "*" at bounding box center [205, 126] width 19 height 19
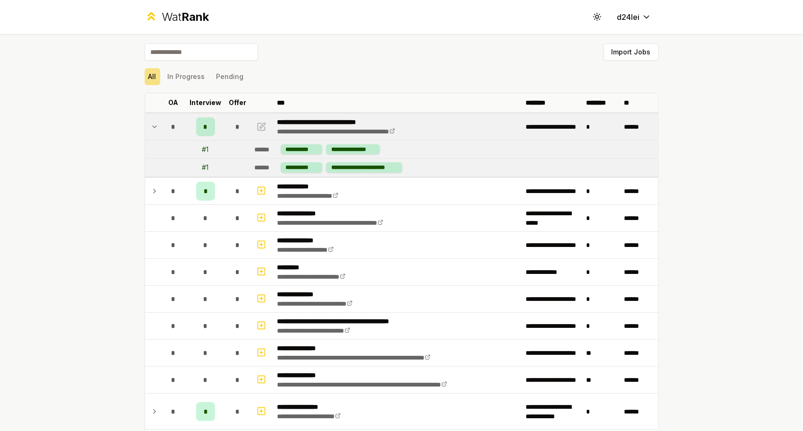
click at [205, 124] on div "*" at bounding box center [205, 126] width 19 height 19
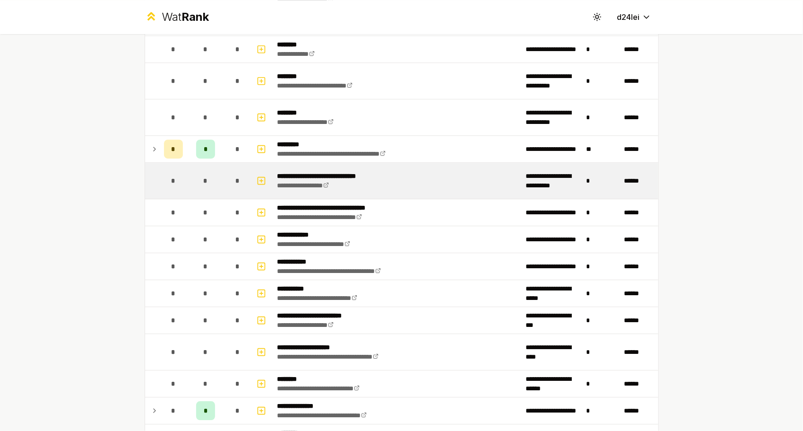
scroll to position [1795, 0]
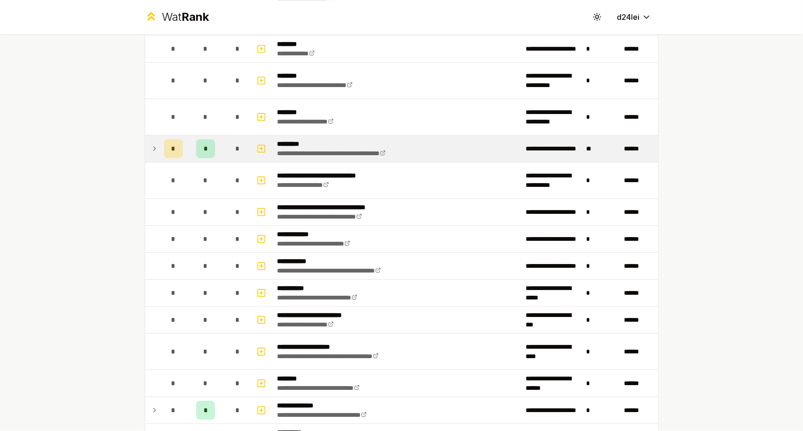
click at [204, 144] on span "*" at bounding box center [205, 148] width 3 height 9
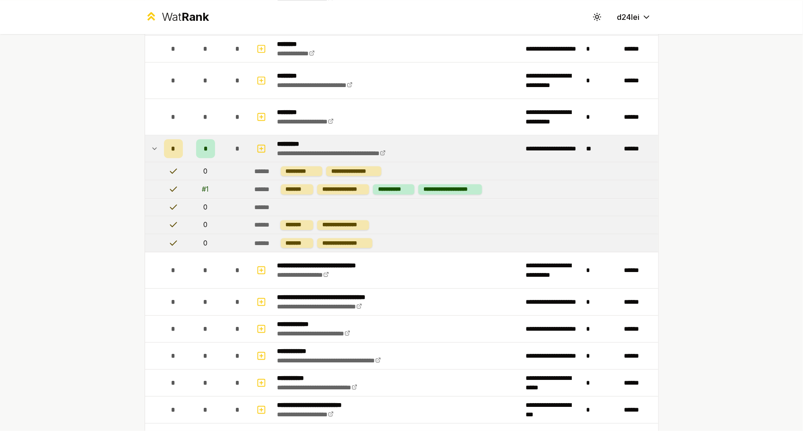
click at [204, 144] on span "*" at bounding box center [205, 148] width 3 height 9
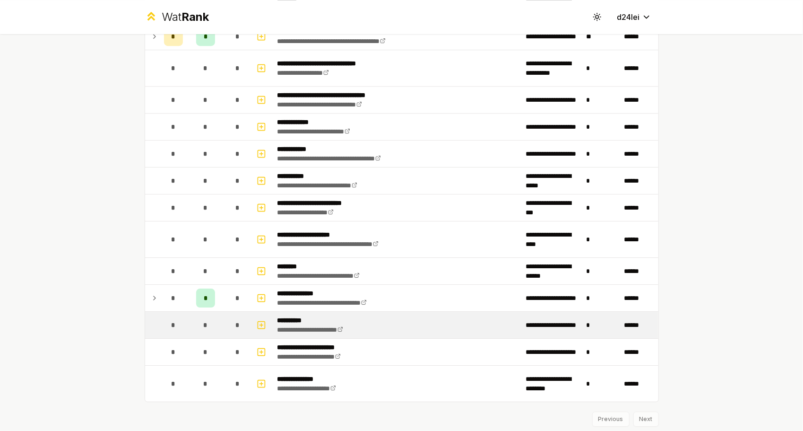
scroll to position [1925, 0]
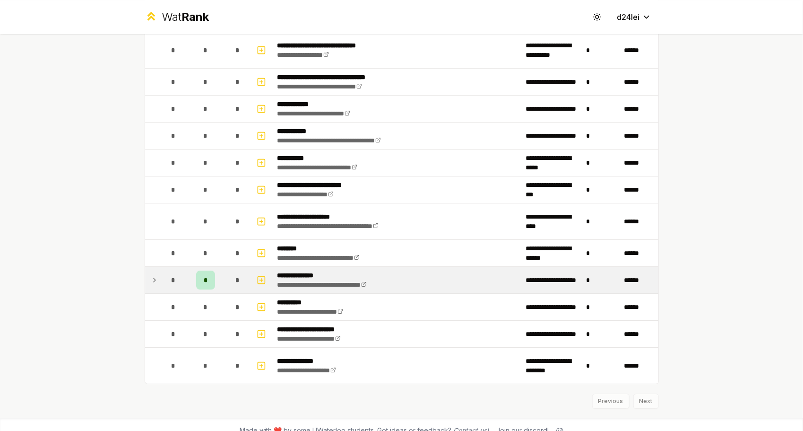
click at [205, 270] on div "*" at bounding box center [205, 279] width 19 height 19
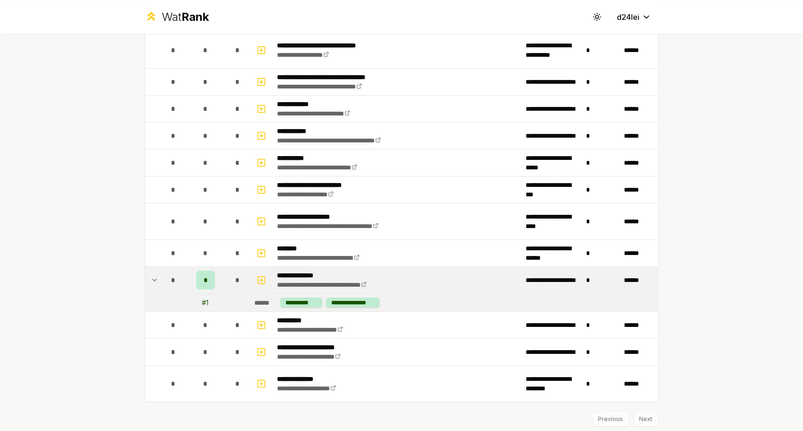
click at [204, 275] on span "*" at bounding box center [205, 279] width 3 height 9
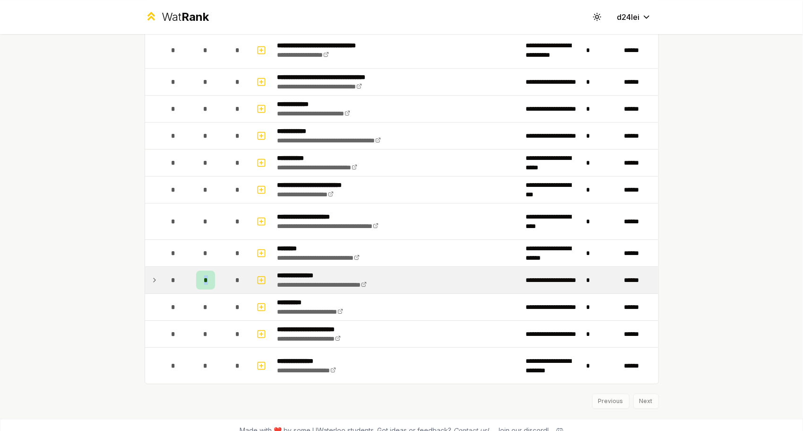
click at [204, 275] on span "*" at bounding box center [205, 279] width 3 height 9
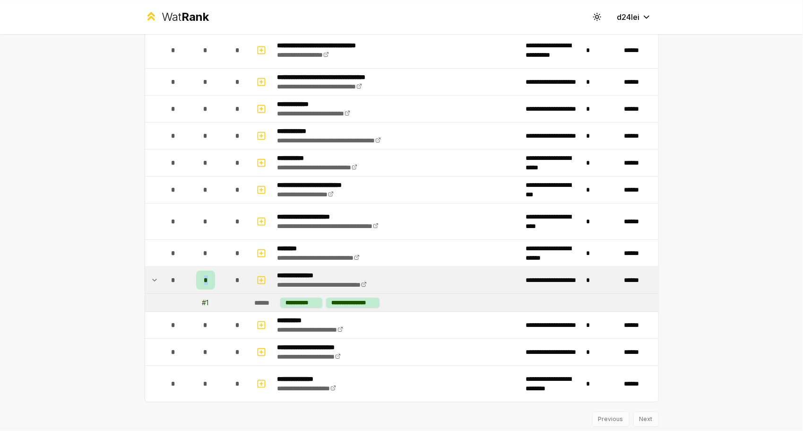
click at [199, 270] on div "*" at bounding box center [205, 279] width 19 height 19
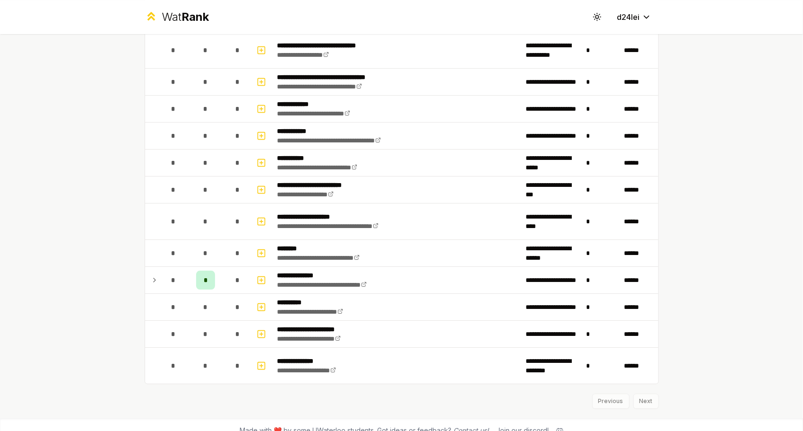
click at [644, 384] on div "Previous Next" at bounding box center [402, 396] width 514 height 25
click at [638, 388] on div "Previous Next" at bounding box center [402, 396] width 514 height 25
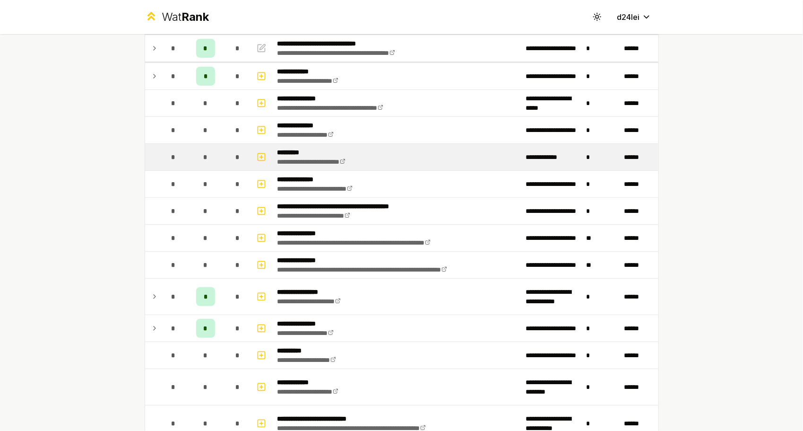
scroll to position [0, 0]
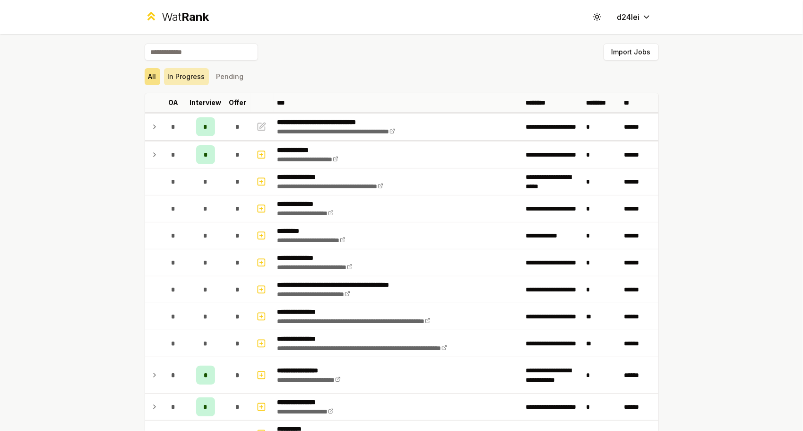
click at [183, 76] on button "In Progress" at bounding box center [186, 76] width 45 height 17
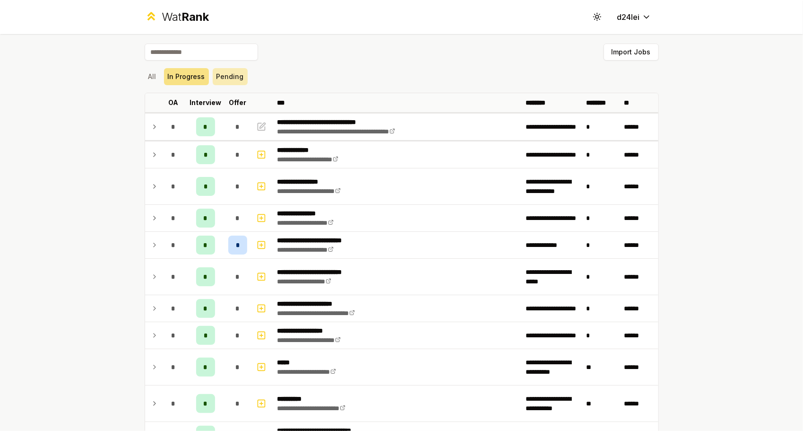
click at [216, 80] on button "Pending" at bounding box center [230, 76] width 35 height 17
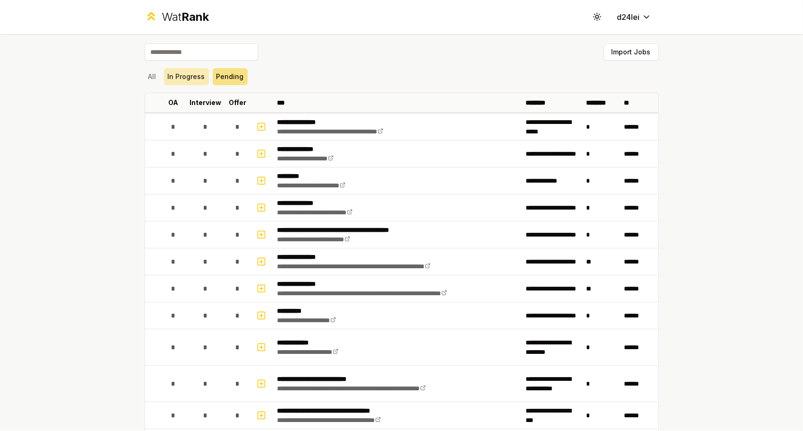
click at [173, 79] on button "In Progress" at bounding box center [186, 76] width 45 height 17
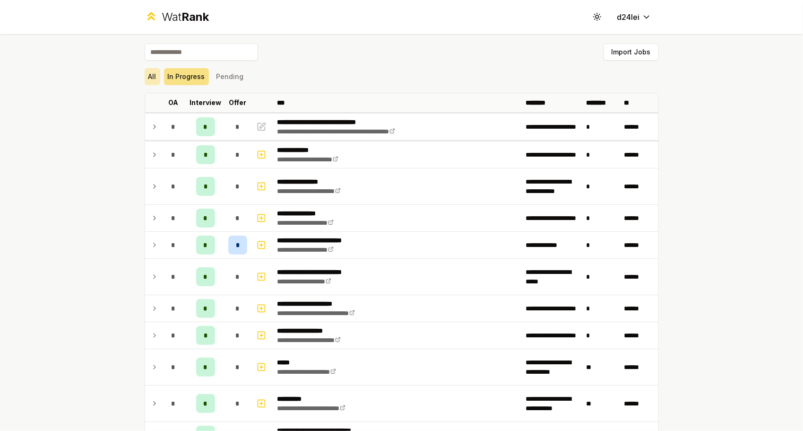
click at [145, 77] on button "All" at bounding box center [153, 76] width 16 height 17
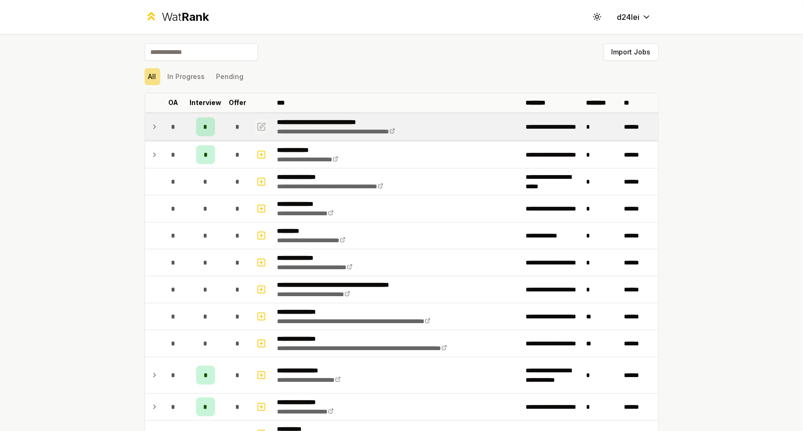
click at [259, 124] on icon "button" at bounding box center [262, 125] width 6 height 6
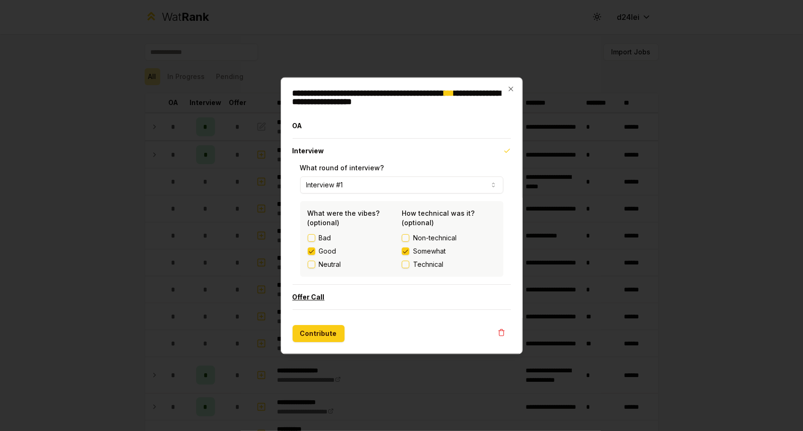
click at [413, 296] on button "Offer Call" at bounding box center [402, 297] width 219 height 25
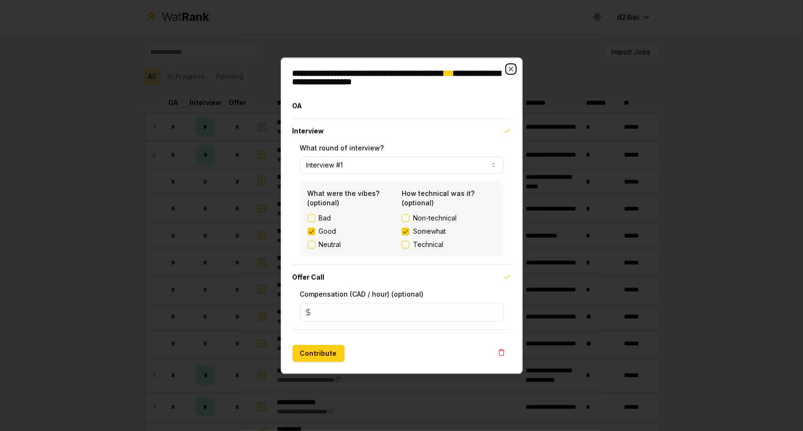
click at [508, 67] on icon "button" at bounding box center [511, 69] width 8 height 8
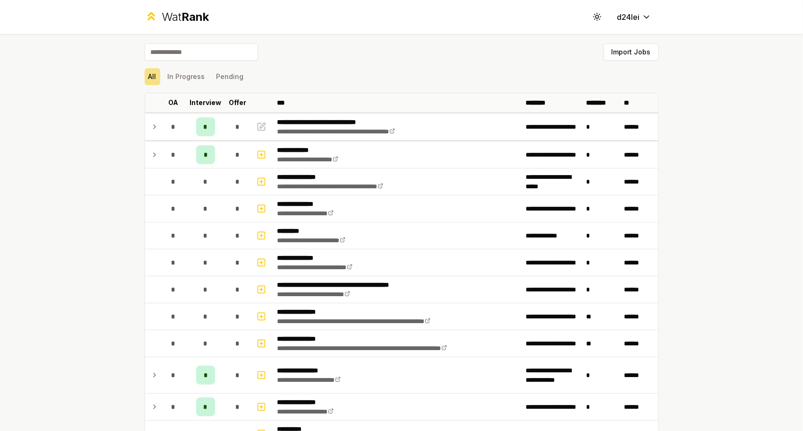
click at [712, 123] on div "**********" at bounding box center [401, 215] width 803 height 431
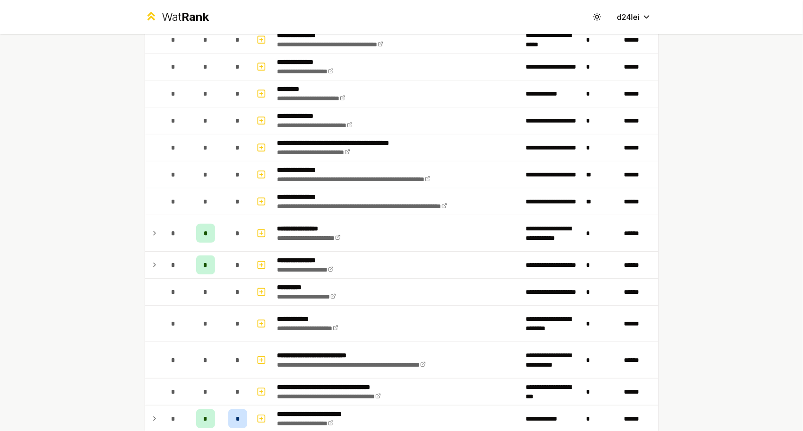
scroll to position [142, 0]
click at [76, 197] on div "**********" at bounding box center [401, 215] width 803 height 431
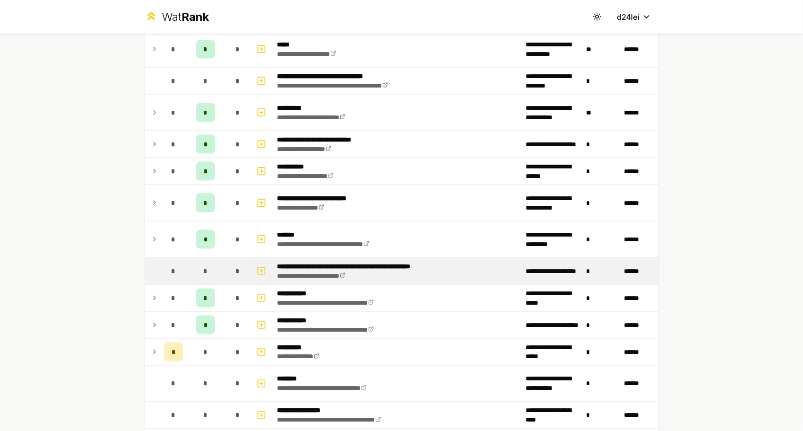
scroll to position [850, 0]
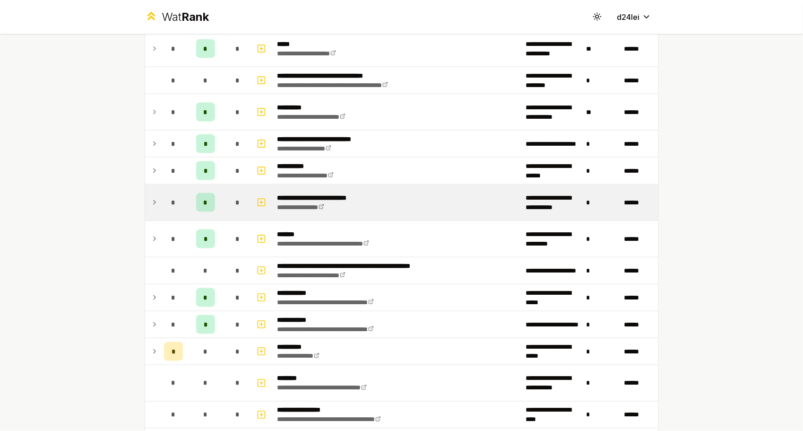
drag, startPoint x: 198, startPoint y: 198, endPoint x: 199, endPoint y: 205, distance: 7.2
click at [199, 200] on div "*" at bounding box center [205, 202] width 19 height 19
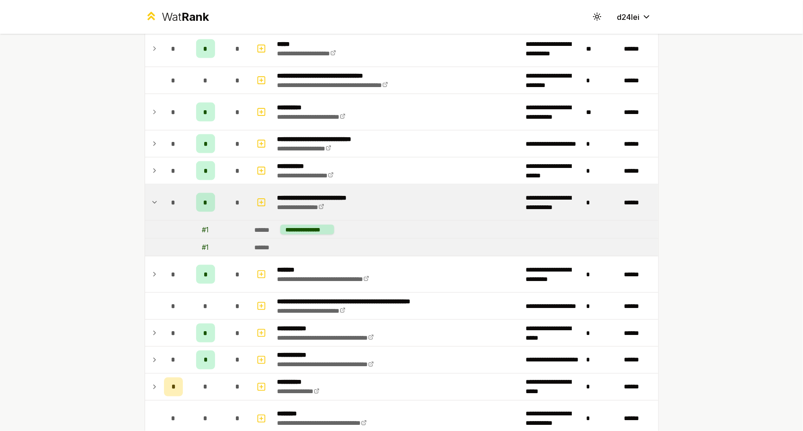
click at [203, 201] on span "*" at bounding box center [205, 202] width 4 height 9
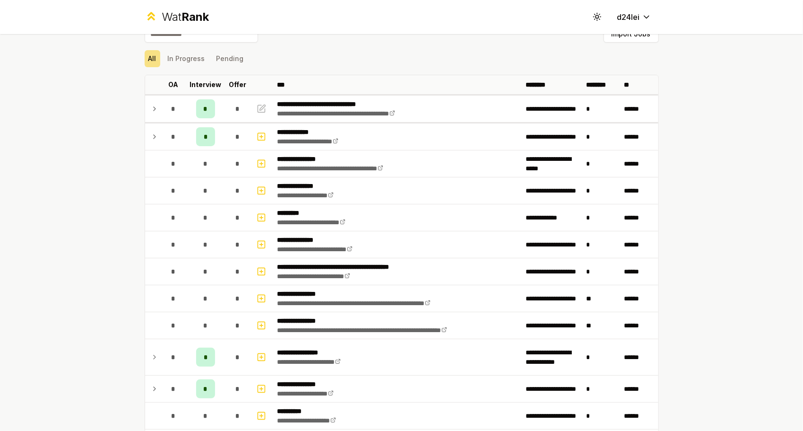
scroll to position [0, 0]
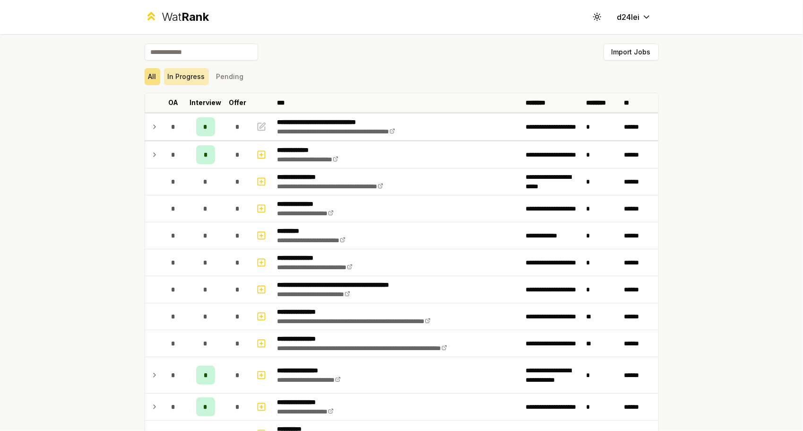
click at [186, 83] on button "In Progress" at bounding box center [186, 76] width 45 height 17
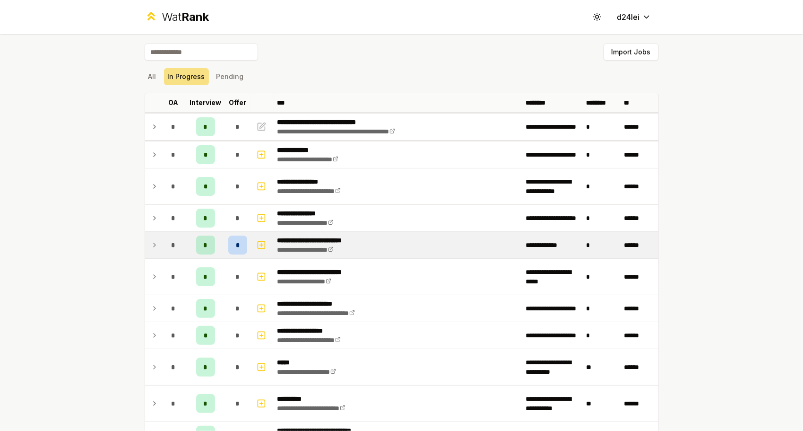
click at [236, 239] on div "*" at bounding box center [237, 244] width 19 height 19
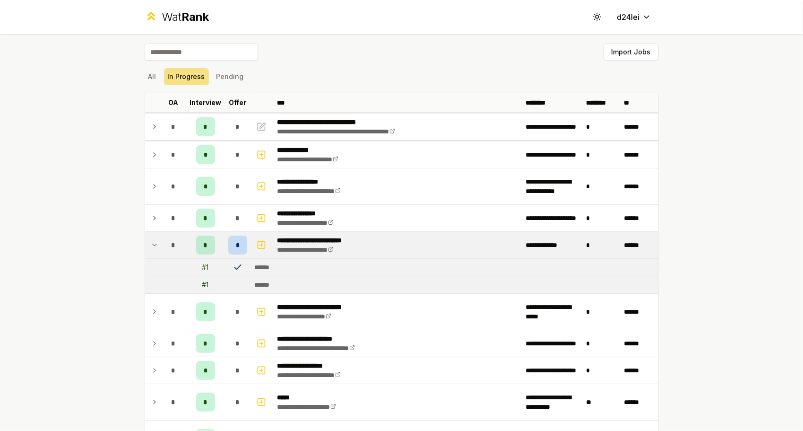
click at [236, 239] on div "*" at bounding box center [237, 244] width 19 height 19
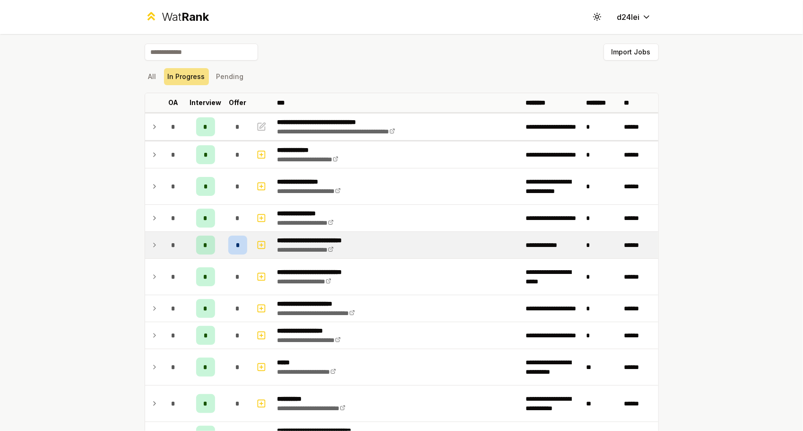
click at [228, 236] on div "*" at bounding box center [237, 244] width 19 height 19
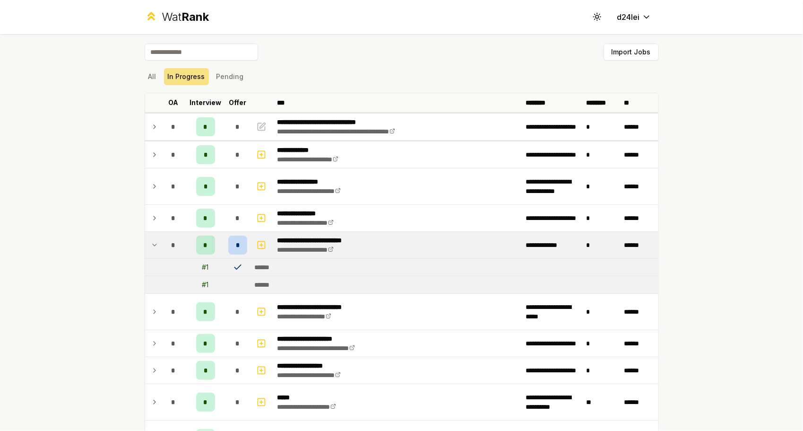
click at [214, 243] on td "*" at bounding box center [206, 245] width 38 height 26
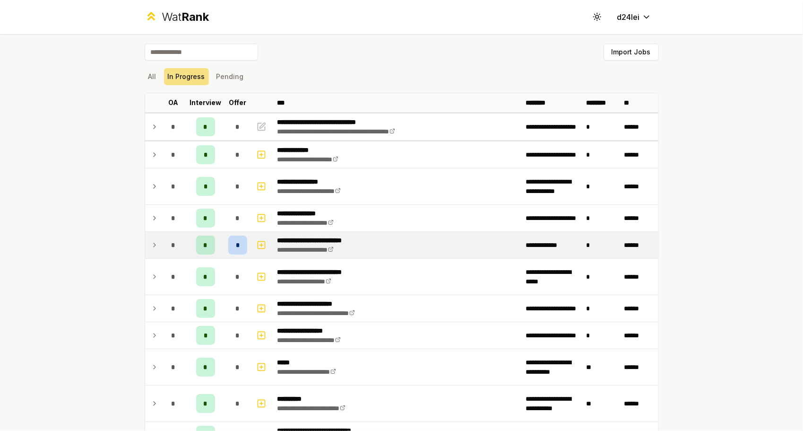
click at [203, 243] on span "*" at bounding box center [205, 244] width 4 height 9
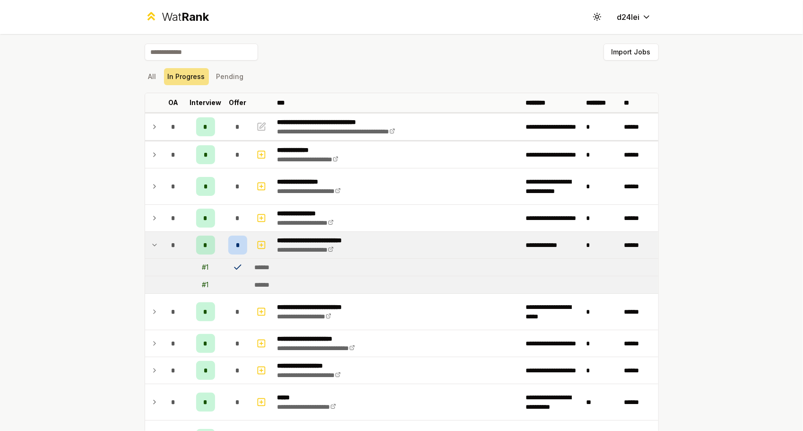
click at [203, 242] on span "*" at bounding box center [205, 244] width 4 height 9
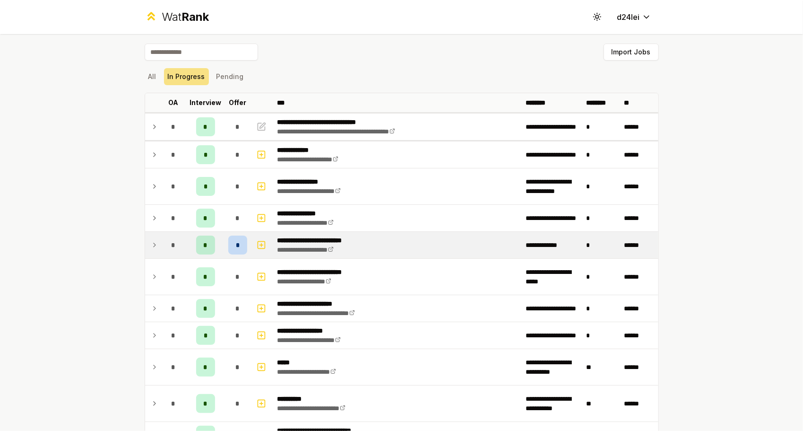
click at [187, 241] on td "*" at bounding box center [206, 245] width 38 height 26
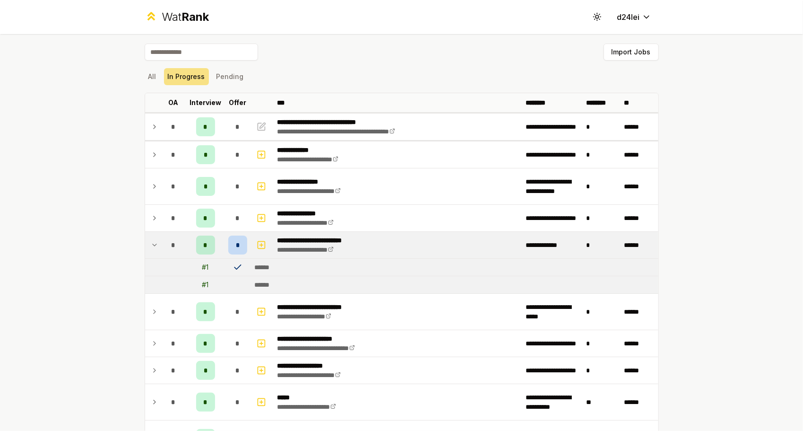
click at [164, 241] on div "*" at bounding box center [173, 244] width 19 height 19
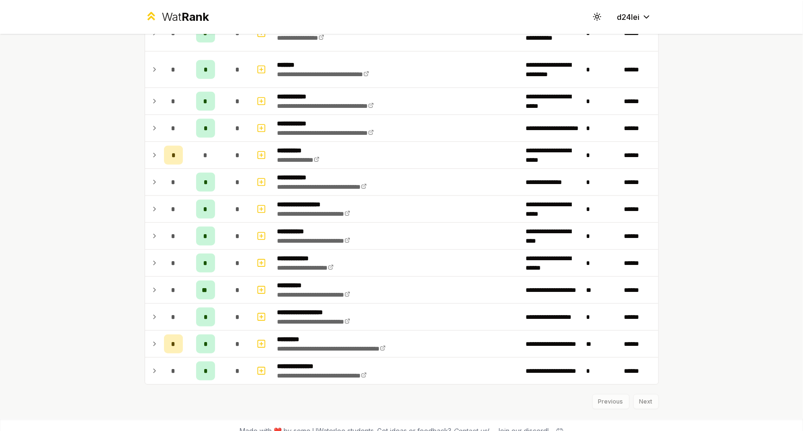
scroll to position [468, 0]
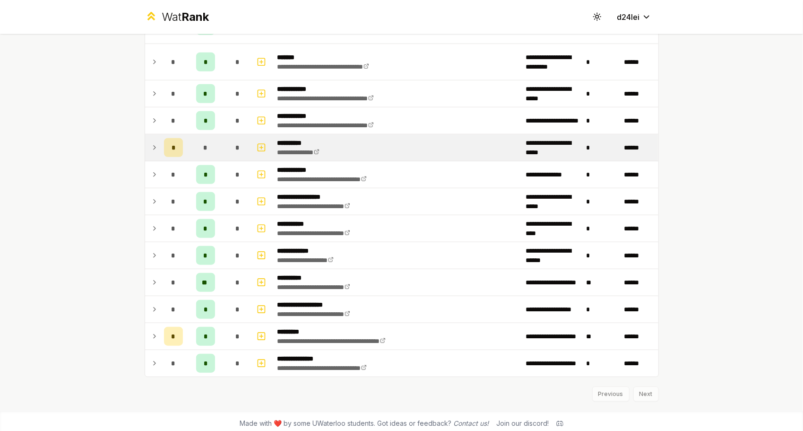
click at [188, 147] on td "*" at bounding box center [206, 147] width 38 height 26
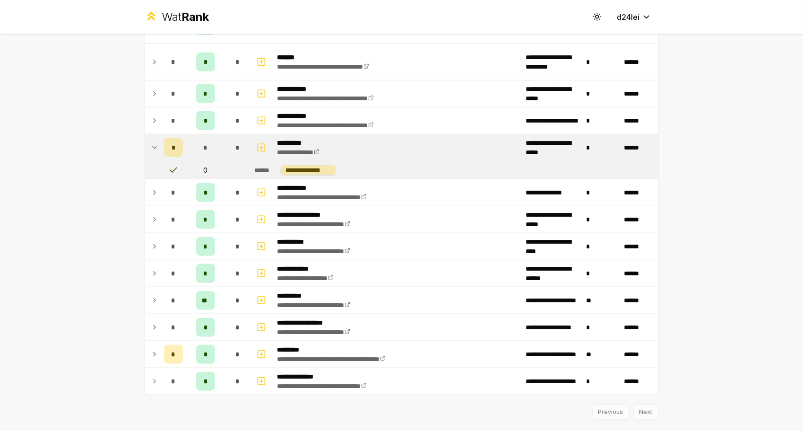
click at [188, 147] on td "*" at bounding box center [206, 147] width 38 height 26
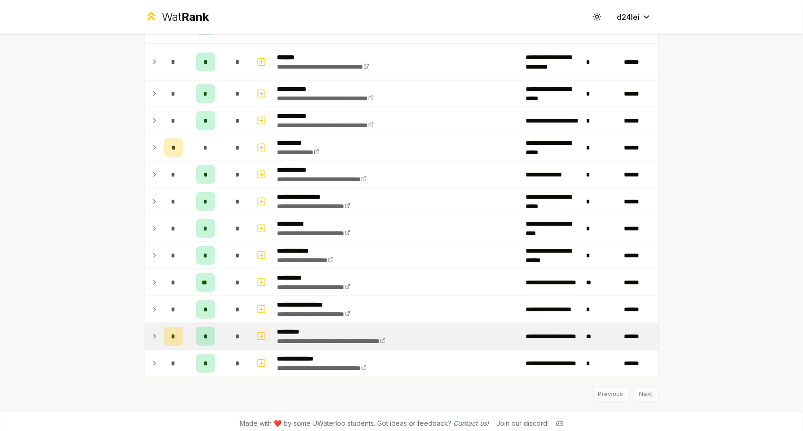
click at [187, 329] on td "*" at bounding box center [206, 336] width 38 height 26
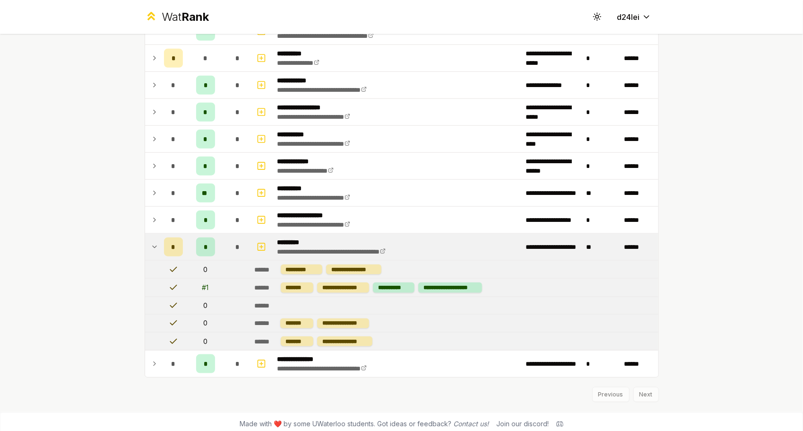
click at [160, 239] on td "*" at bounding box center [173, 246] width 26 height 26
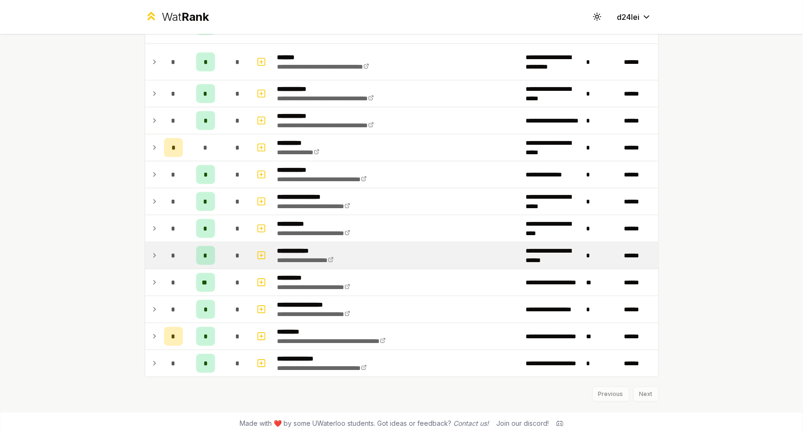
scroll to position [0, 0]
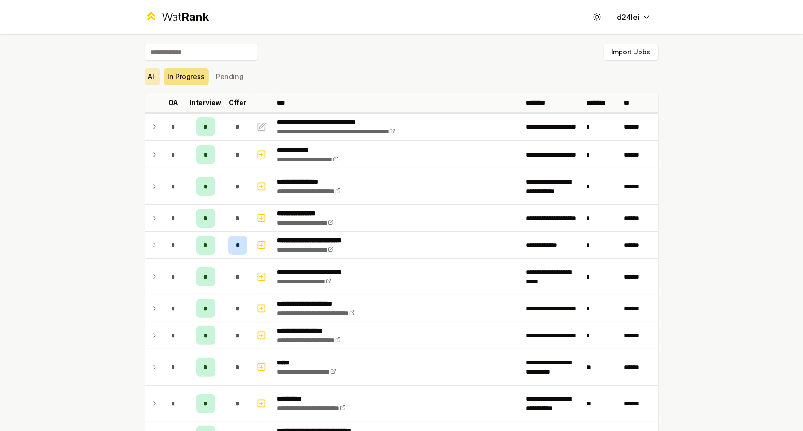
click at [145, 83] on button "All" at bounding box center [153, 76] width 16 height 17
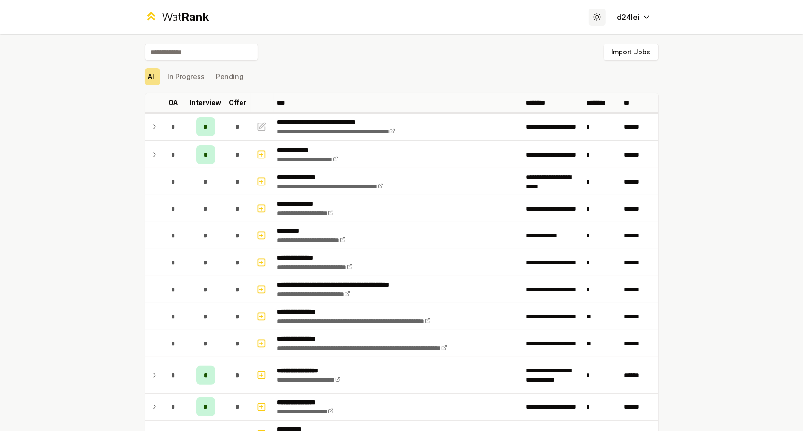
click at [593, 9] on button "Toggle theme" at bounding box center [597, 17] width 17 height 17
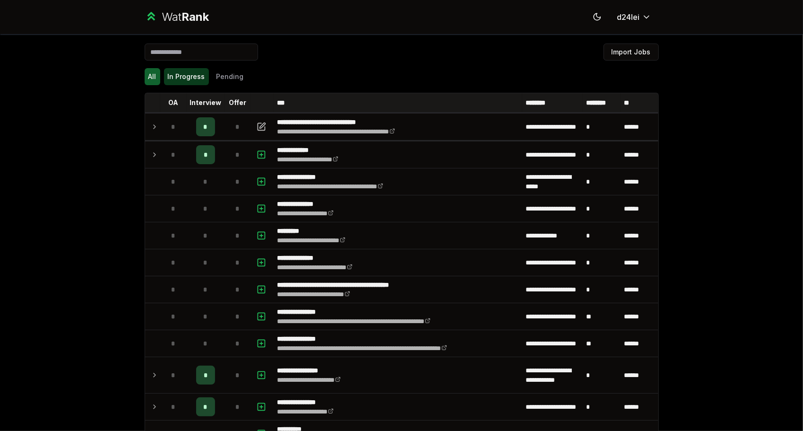
click at [190, 79] on button "In Progress" at bounding box center [186, 76] width 45 height 17
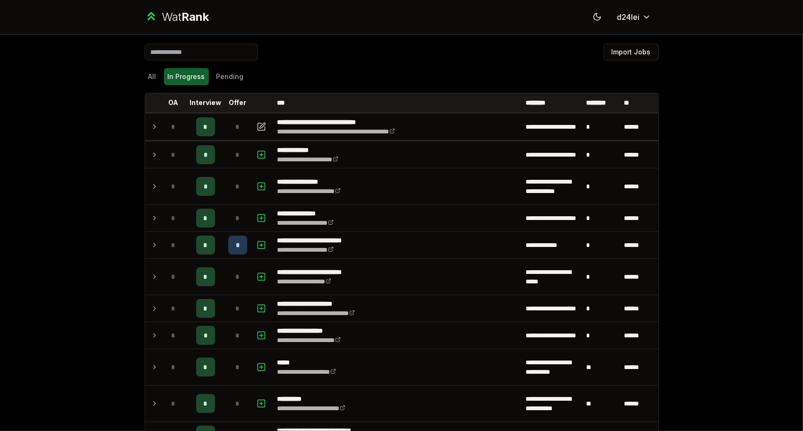
click at [204, 77] on div "All In Progress Pending" at bounding box center [402, 76] width 514 height 17
click at [213, 76] on button "Pending" at bounding box center [230, 76] width 35 height 17
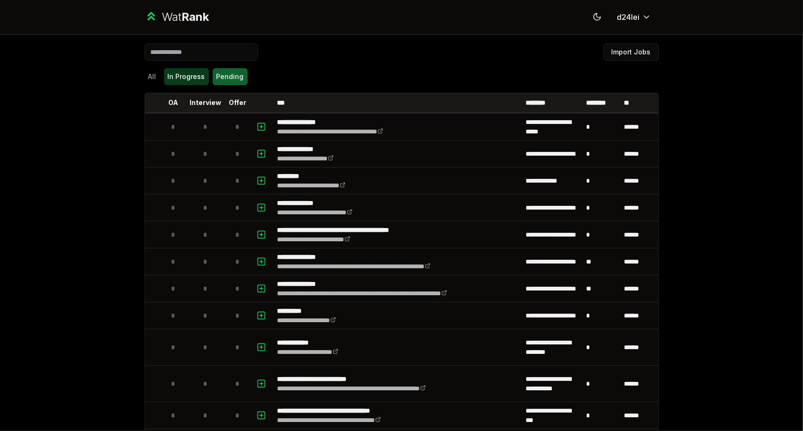
click at [199, 76] on button "In Progress" at bounding box center [186, 76] width 45 height 17
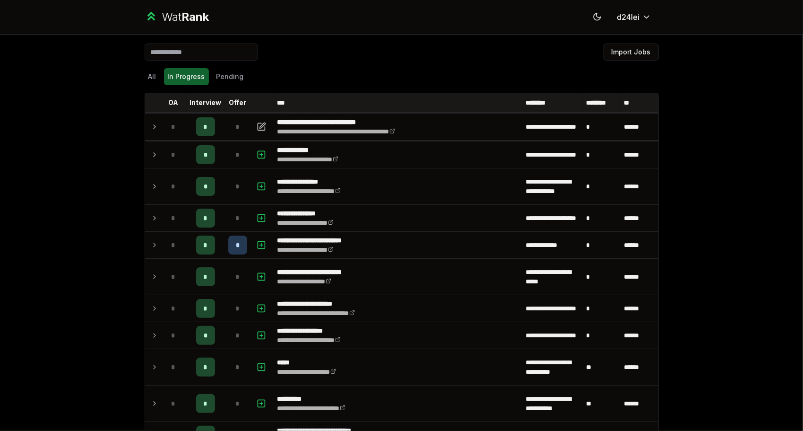
click at [151, 83] on button "All" at bounding box center [153, 76] width 16 height 17
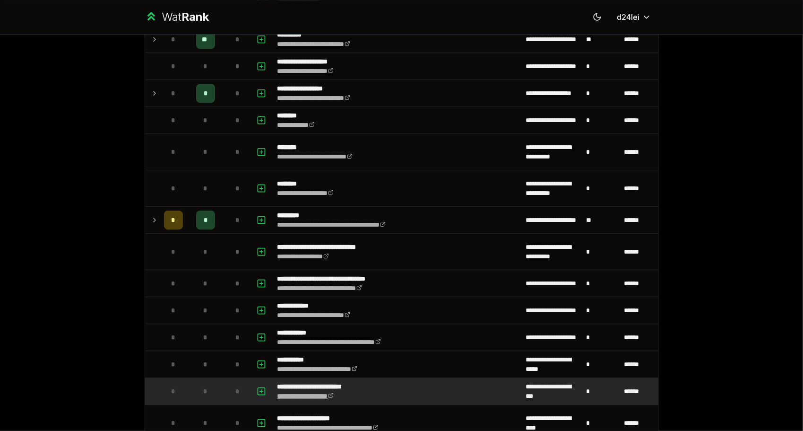
scroll to position [1925, 0]
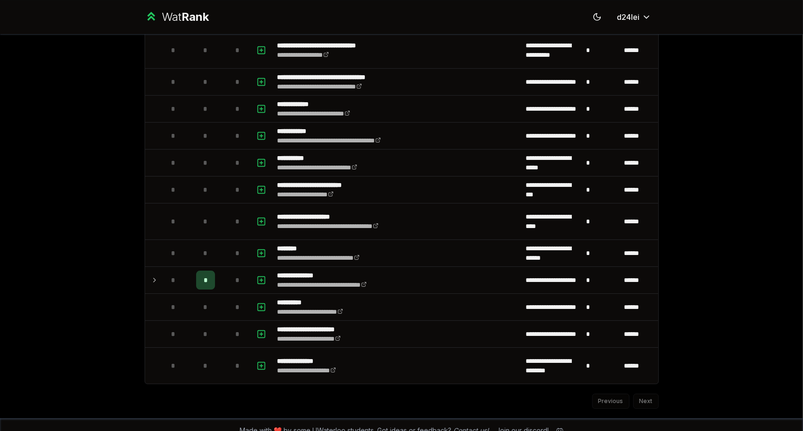
click at [302, 425] on span "Made with ❤️ by some UWaterloo students. Got ideas or feedback? Contact us!" at bounding box center [364, 429] width 249 height 9
drag, startPoint x: 275, startPoint y: 419, endPoint x: 349, endPoint y: 419, distance: 73.7
click at [349, 425] on span "Made with ❤️ by some UWaterloo students. Got ideas or feedback? Contact us!" at bounding box center [364, 429] width 249 height 9
drag, startPoint x: 349, startPoint y: 419, endPoint x: 355, endPoint y: 420, distance: 6.2
click at [355, 425] on span "Made with ❤️ by some UWaterloo students. Got ideas or feedback? Contact us!" at bounding box center [364, 429] width 249 height 9
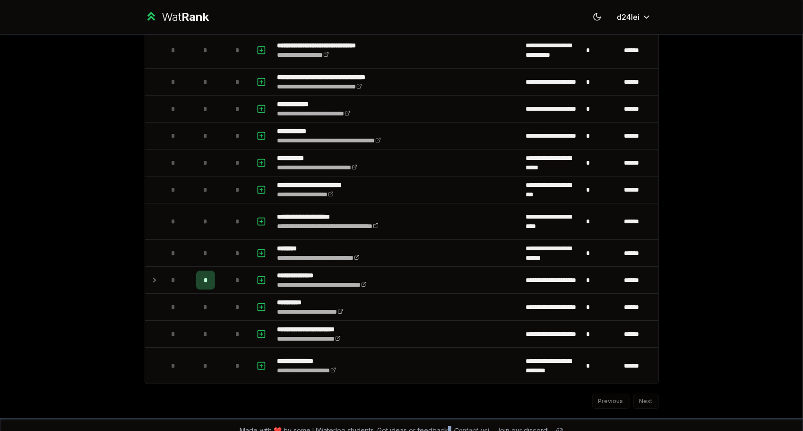
drag, startPoint x: 355, startPoint y: 420, endPoint x: 447, endPoint y: 418, distance: 92.2
click at [447, 425] on span "Made with ❤️ by some UWaterloo students. Got ideas or feedback? Contact us!" at bounding box center [364, 429] width 249 height 9
click at [728, 353] on div "**********" at bounding box center [401, 215] width 803 height 431
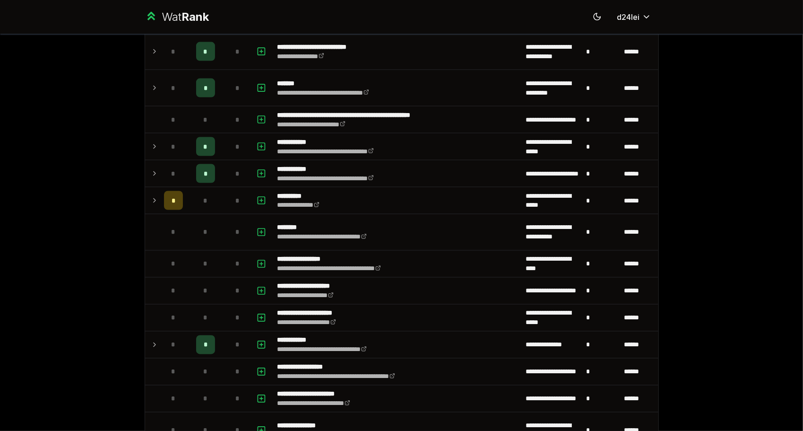
scroll to position [0, 0]
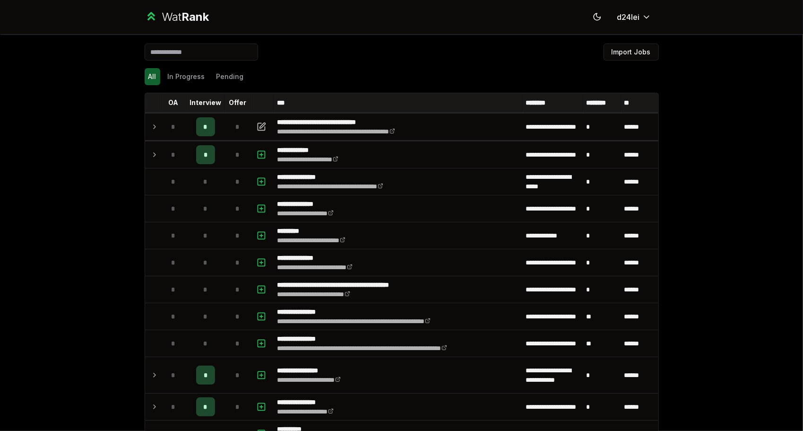
click at [43, 219] on div "**********" at bounding box center [401, 215] width 803 height 431
click at [179, 71] on button "In Progress" at bounding box center [186, 76] width 45 height 17
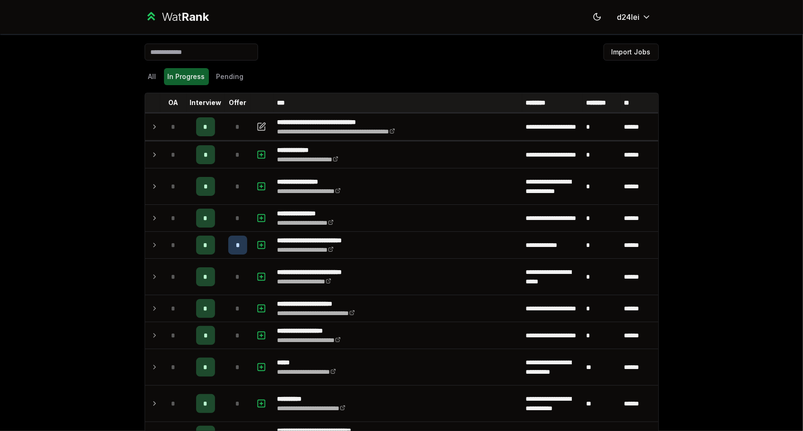
click at [210, 53] on input at bounding box center [201, 51] width 113 height 17
click at [147, 78] on button "All" at bounding box center [153, 76] width 16 height 17
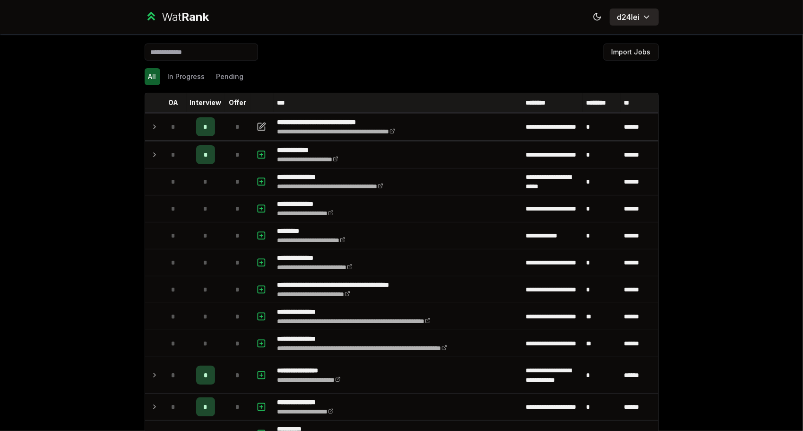
click at [621, 21] on html "**********" at bounding box center [401, 215] width 803 height 431
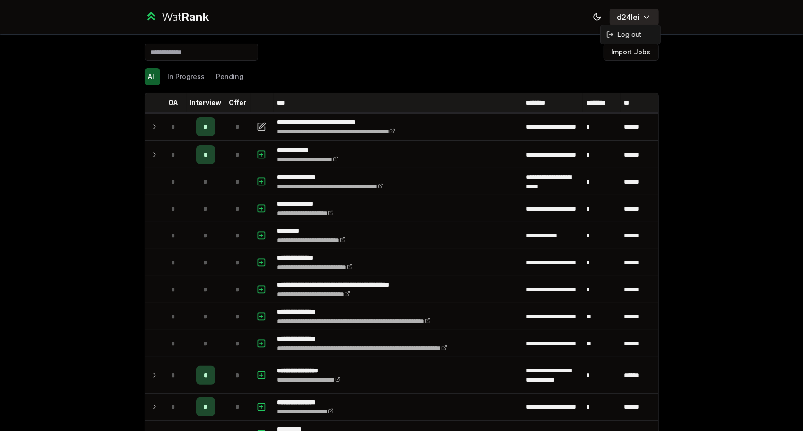
click at [621, 21] on html "**********" at bounding box center [401, 215] width 803 height 431
click at [553, 57] on div "Import Jobs" at bounding box center [402, 53] width 514 height 21
click at [593, 18] on icon at bounding box center [597, 16] width 9 height 9
click at [597, 17] on icon at bounding box center [597, 17] width 0 height 0
click at [593, 18] on icon at bounding box center [597, 16] width 9 height 9
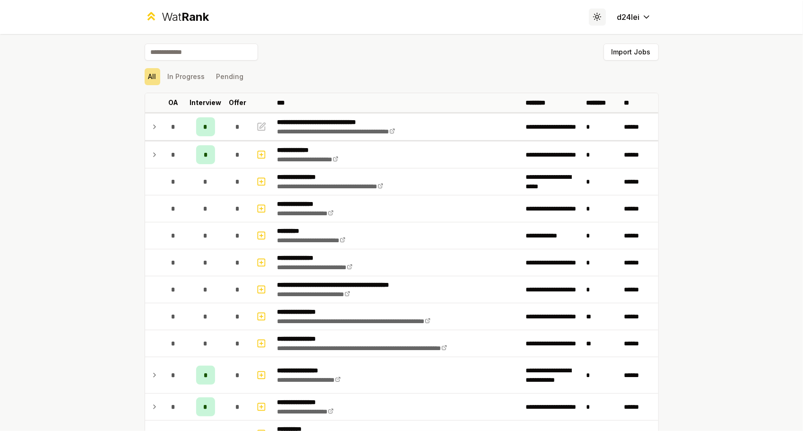
click at [593, 18] on icon at bounding box center [597, 16] width 9 height 9
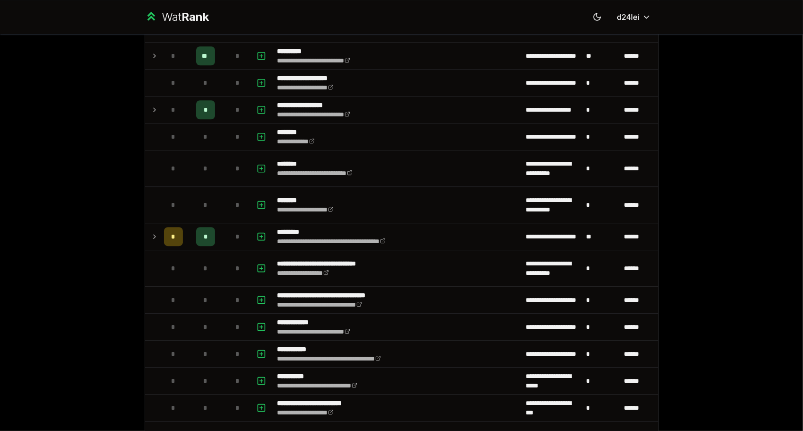
scroll to position [1925, 0]
